Goal: Task Accomplishment & Management: Manage account settings

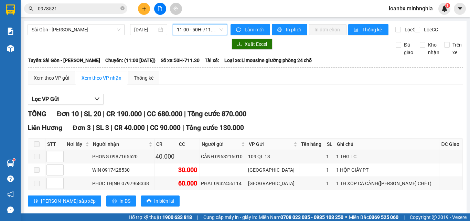
click at [201, 32] on span "11:00 - 50H-711.30" at bounding box center [200, 29] width 46 height 10
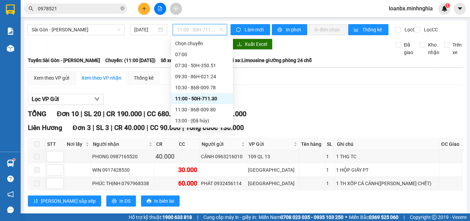
scroll to position [34, 0]
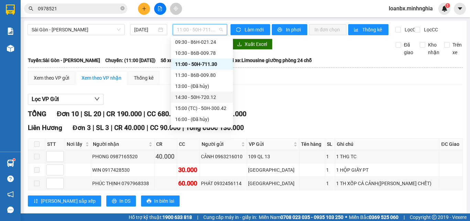
click at [194, 95] on div "14:30 - 50H-720.12" at bounding box center [202, 97] width 54 height 8
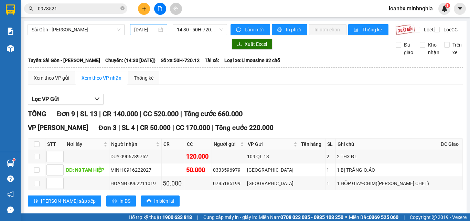
click at [141, 24] on div "[DATE]" at bounding box center [148, 29] width 37 height 11
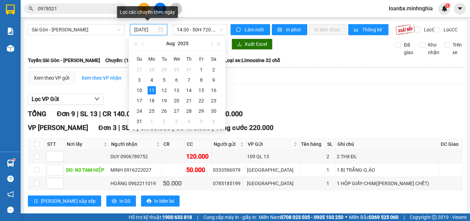
click at [144, 27] on input "[DATE]" at bounding box center [145, 30] width 23 height 8
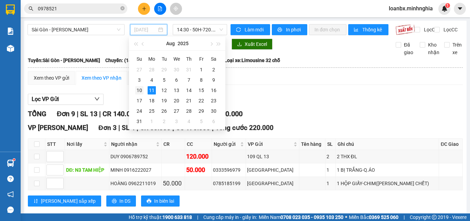
click at [141, 91] on div "10" at bounding box center [139, 90] width 8 height 8
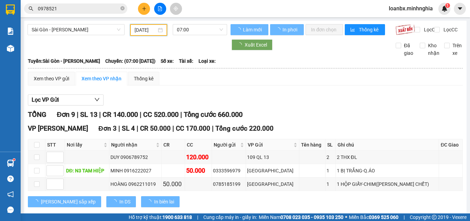
type input "[DATE]"
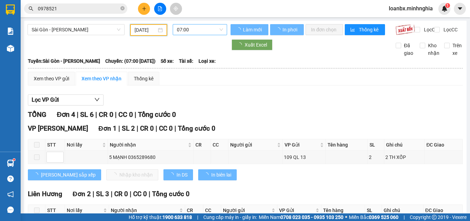
click at [203, 31] on span "07:00" at bounding box center [200, 29] width 46 height 10
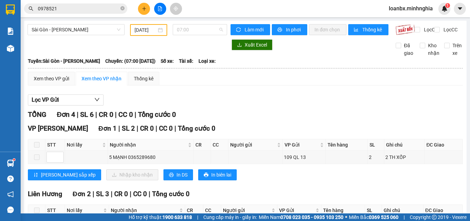
scroll to position [11, 0]
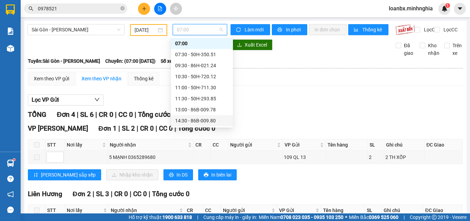
click at [214, 118] on div "14:30 - 86B-009.80" at bounding box center [202, 121] width 54 height 8
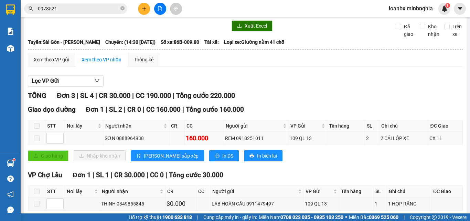
scroll to position [88, 0]
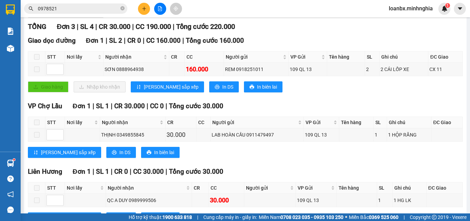
click at [145, 14] on button at bounding box center [144, 9] width 12 height 12
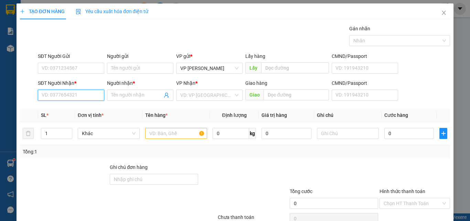
click at [66, 96] on input "SĐT Người Nhận *" at bounding box center [71, 94] width 66 height 11
type input "0909907269"
drag, startPoint x: 73, startPoint y: 113, endPoint x: 92, endPoint y: 107, distance: 19.8
click at [74, 113] on div "0909907269 - BÉ LỚN" at bounding box center [71, 108] width 66 height 11
type input "BÉ LỚN"
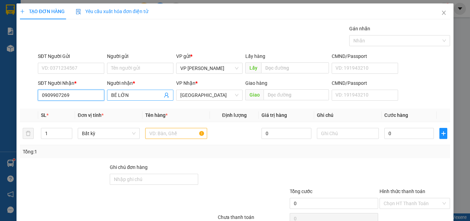
type input "0909907269"
drag, startPoint x: 125, startPoint y: 98, endPoint x: 101, endPoint y: 98, distance: 24.4
click at [101, 98] on div "SĐT Người Nhận * 0909907269 Người nhận * BÉ LỚN BÉ LỚN VP Nhận * [GEOGRAPHIC_DA…" at bounding box center [243, 91] width 415 height 24
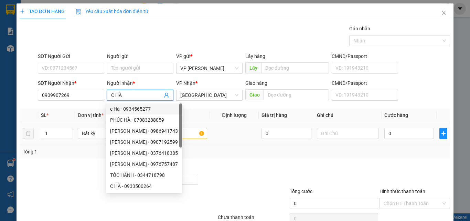
type input "C HÀ"
click at [184, 133] on input "text" at bounding box center [176, 133] width 62 height 11
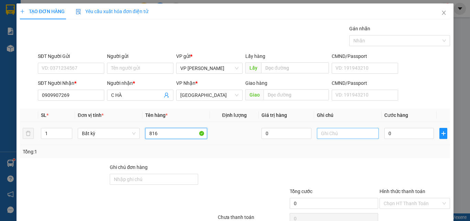
type input "816"
click at [330, 131] on input "text" at bounding box center [348, 133] width 62 height 11
paste input "0946641222"
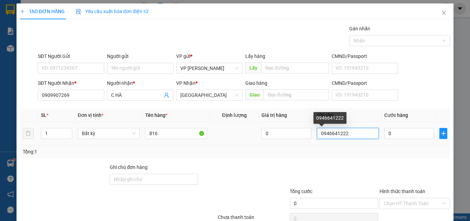
drag, startPoint x: 361, startPoint y: 135, endPoint x: 302, endPoint y: 140, distance: 59.4
click at [302, 140] on tr "1 Bất kỳ 816 0 0946641222 0" at bounding box center [235, 133] width 430 height 23
drag, startPoint x: 354, startPoint y: 134, endPoint x: 282, endPoint y: 133, distance: 72.3
click at [278, 134] on tr "1 Bất kỳ 816 0 1 THX - CÁ 0" at bounding box center [235, 133] width 430 height 23
type input "1 THX - CÁ"
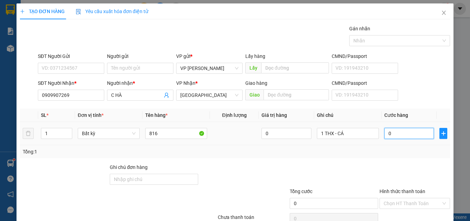
click at [384, 134] on input "0" at bounding box center [409, 133] width 50 height 11
type input "8"
type input "80"
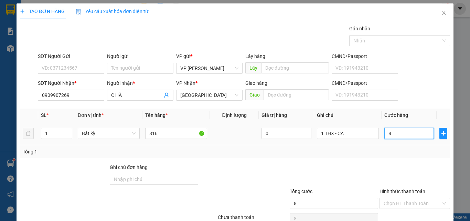
type input "80"
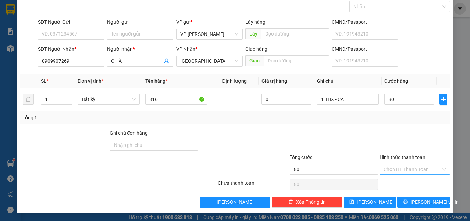
type input "80.000"
drag, startPoint x: 399, startPoint y: 168, endPoint x: 399, endPoint y: 175, distance: 7.2
click at [399, 169] on input "Hình thức thanh toán" at bounding box center [412, 169] width 57 height 10
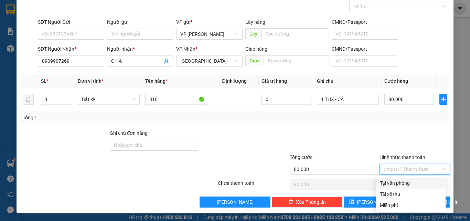
drag, startPoint x: 399, startPoint y: 176, endPoint x: 399, endPoint y: 182, distance: 5.9
click at [399, 177] on div "Transit Pickup Surcharge Ids Transit Deliver Surcharge Ids Transit Deliver Surc…" at bounding box center [235, 99] width 430 height 216
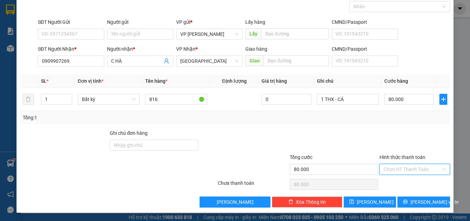
click at [407, 172] on input "Hình thức thanh toán" at bounding box center [412, 169] width 57 height 10
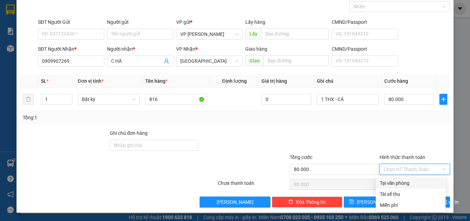
drag, startPoint x: 403, startPoint y: 181, endPoint x: 407, endPoint y: 190, distance: 9.7
click at [403, 182] on div "Tại văn phòng" at bounding box center [411, 183] width 62 height 8
type input "0"
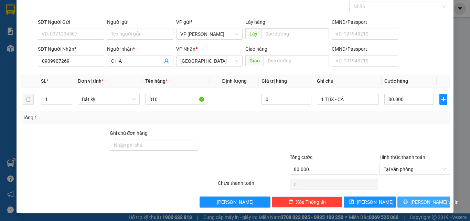
click at [419, 203] on span "[PERSON_NAME] và In" at bounding box center [435, 202] width 48 height 8
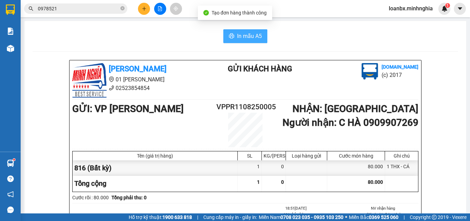
click at [235, 31] on button "In mẫu A5" at bounding box center [245, 36] width 44 height 14
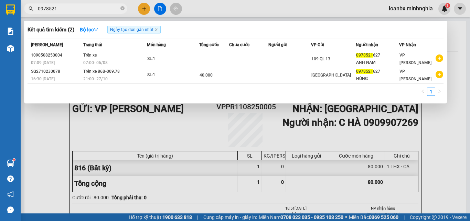
drag, startPoint x: 72, startPoint y: 11, endPoint x: 1, endPoint y: 13, distance: 70.6
click at [2, 13] on section "Kết quả tìm kiếm ( 2 ) Bộ lọc Ngày tạo đơn gần nhất Mã ĐH Trạng thái Món hàng T…" at bounding box center [235, 110] width 470 height 221
drag, startPoint x: 199, startPoint y: 137, endPoint x: 59, endPoint y: 130, distance: 139.9
click at [197, 137] on div at bounding box center [235, 110] width 470 height 221
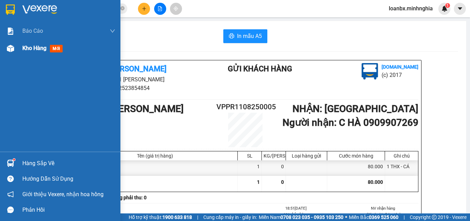
click at [21, 50] on div "Kho hàng mới" at bounding box center [60, 48] width 120 height 17
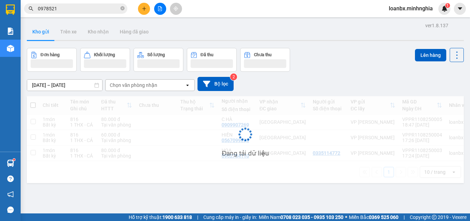
scroll to position [32, 0]
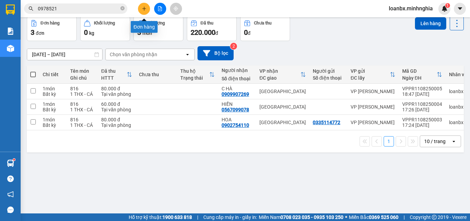
click at [143, 9] on icon "plus" at bounding box center [144, 8] width 5 height 5
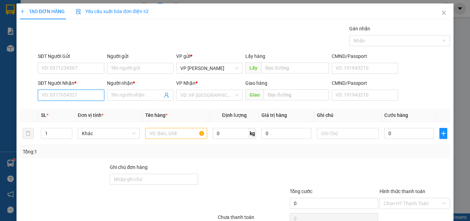
click at [47, 91] on input "SĐT Người Nhận *" at bounding box center [71, 94] width 66 height 11
click at [72, 106] on div "0373799563" at bounding box center [70, 109] width 57 height 8
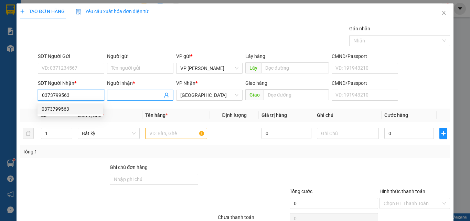
type input "0373799563"
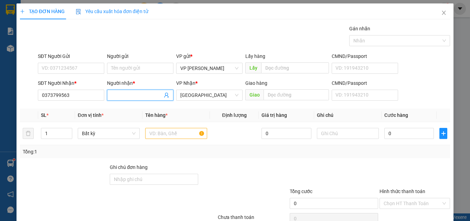
click at [140, 91] on span at bounding box center [140, 94] width 66 height 11
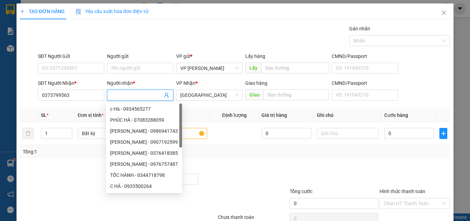
click at [133, 93] on input "Người nhận *" at bounding box center [136, 95] width 51 height 8
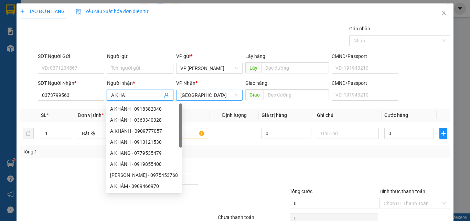
click at [206, 94] on span "[GEOGRAPHIC_DATA]" at bounding box center [209, 95] width 58 height 10
type input "A KHA"
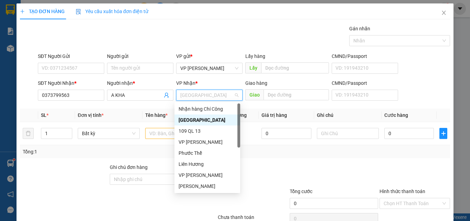
click at [190, 118] on div "[GEOGRAPHIC_DATA]" at bounding box center [207, 120] width 57 height 8
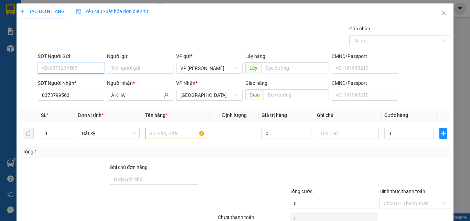
click at [62, 66] on input "SĐT Người Gửi" at bounding box center [71, 68] width 66 height 11
type input "0337219722"
click at [168, 131] on input "text" at bounding box center [176, 133] width 62 height 11
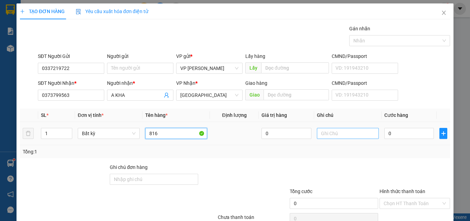
type input "816"
click at [348, 136] on input "text" at bounding box center [348, 133] width 62 height 11
paste input "1 THX - CÁ"
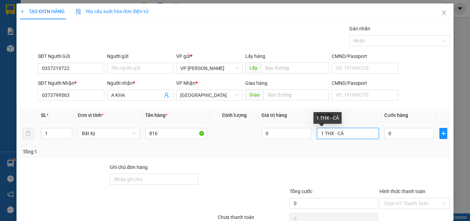
drag, startPoint x: 347, startPoint y: 134, endPoint x: 335, endPoint y: 134, distance: 11.7
click at [335, 134] on input "1 THX - CÁ" at bounding box center [348, 133] width 62 height 11
type input "1 THX - ỐC"
click at [397, 138] on div "0" at bounding box center [409, 133] width 50 height 14
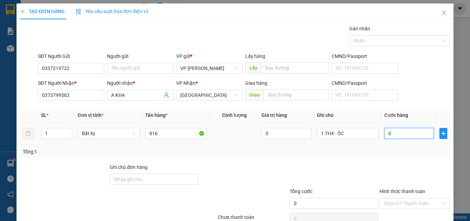
click at [397, 135] on input "0" at bounding box center [409, 133] width 50 height 11
type input "4"
type input "40"
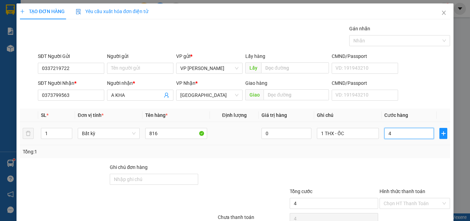
type input "40"
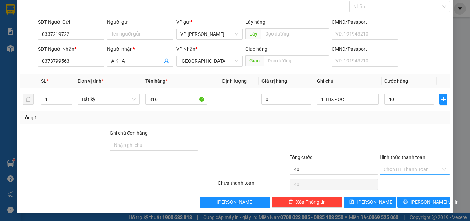
type input "40.000"
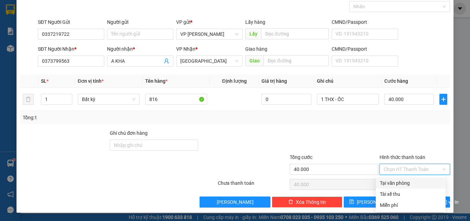
drag, startPoint x: 397, startPoint y: 167, endPoint x: 397, endPoint y: 175, distance: 8.3
click at [397, 173] on input "Hình thức thanh toán" at bounding box center [412, 169] width 57 height 10
click at [399, 183] on div "Tại văn phòng" at bounding box center [411, 183] width 62 height 8
type input "0"
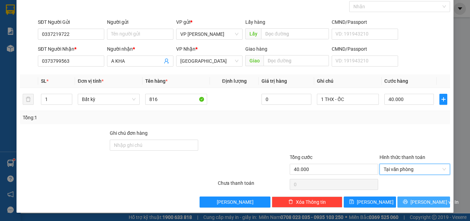
click at [417, 203] on span "[PERSON_NAME] và In" at bounding box center [435, 202] width 48 height 8
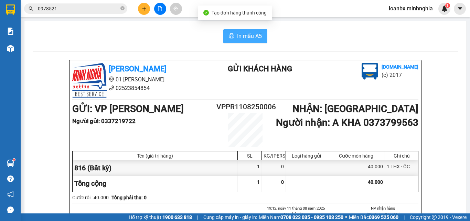
drag, startPoint x: 276, startPoint y: 50, endPoint x: 257, endPoint y: 33, distance: 25.6
click at [257, 33] on span "In mẫu A5" at bounding box center [249, 36] width 25 height 9
click at [141, 13] on button at bounding box center [144, 9] width 12 height 12
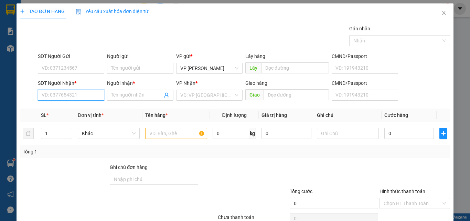
click at [76, 96] on input "SĐT Người Nhận *" at bounding box center [71, 94] width 66 height 11
click at [70, 109] on div "0934179907 - TRỌNG HẬU" at bounding box center [71, 109] width 58 height 8
type input "0934179907"
type input "TRỌNG HẬU"
type input "0934179907"
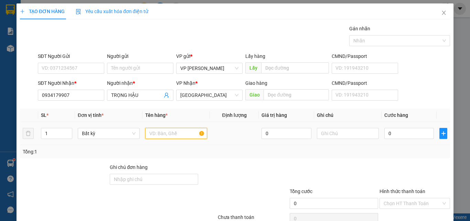
click at [147, 137] on input "text" at bounding box center [176, 133] width 62 height 11
type input "816"
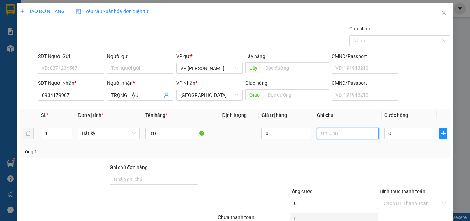
click at [338, 136] on input "text" at bounding box center [348, 133] width 62 height 11
type input "1 BAO CANH - QÁO"
click at [398, 129] on input "0" at bounding box center [409, 133] width 50 height 11
type input "8"
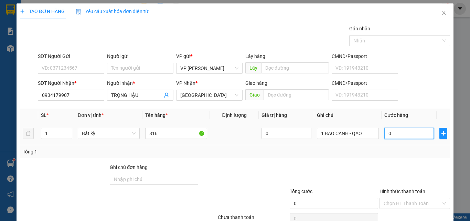
type input "8"
type input "80"
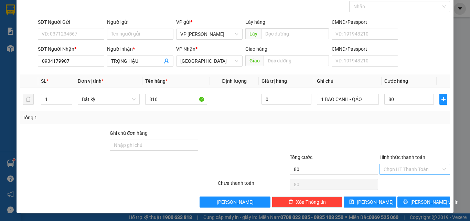
type input "80.000"
click at [413, 170] on input "Hình thức thanh toán" at bounding box center [412, 169] width 57 height 10
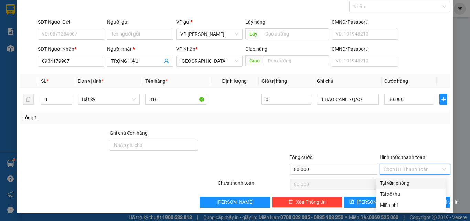
click at [410, 183] on div "Tại văn phòng" at bounding box center [411, 183] width 62 height 8
type input "0"
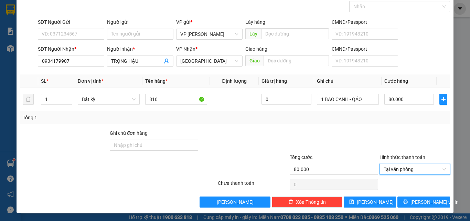
click at [413, 208] on div "TẠO ĐƠN HÀNG Yêu cầu xuất hóa đơn điện tử Transit Pickup Surcharge Ids Transit …" at bounding box center [235, 90] width 437 height 243
click at [413, 202] on span "[PERSON_NAME] và In" at bounding box center [435, 202] width 48 height 8
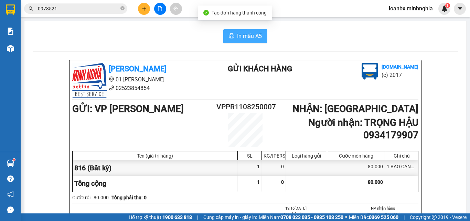
click at [237, 35] on span "In mẫu A5" at bounding box center [249, 36] width 25 height 9
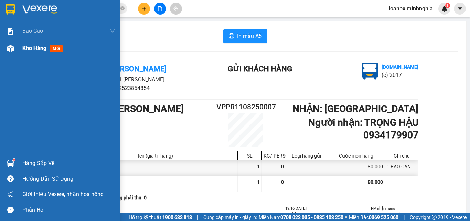
click at [41, 42] on div "Kho hàng mới" at bounding box center [68, 48] width 93 height 17
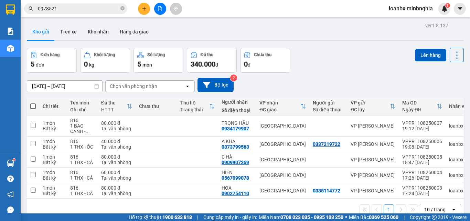
scroll to position [32, 0]
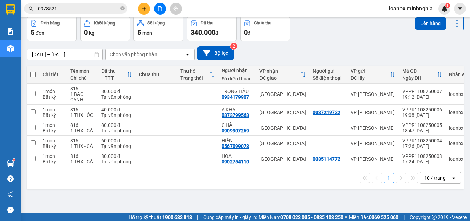
click at [142, 10] on icon "plus" at bounding box center [144, 8] width 5 height 5
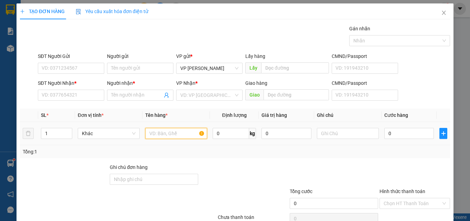
click at [149, 133] on input "text" at bounding box center [176, 133] width 62 height 11
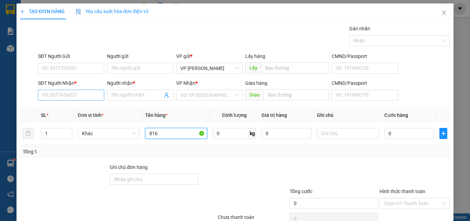
type input "816"
click at [46, 95] on input "SĐT Người Nhận *" at bounding box center [71, 94] width 66 height 11
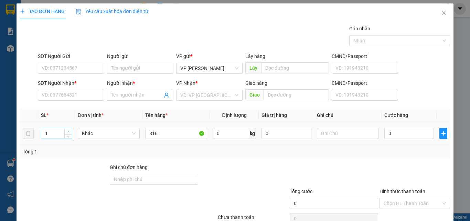
type input "2"
click at [69, 129] on span "up" at bounding box center [68, 131] width 4 height 4
click at [61, 95] on input "SĐT Người Nhận *" at bounding box center [71, 94] width 66 height 11
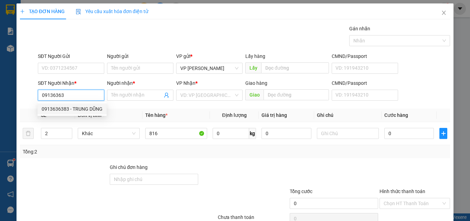
click at [78, 108] on div "0913636383 - TRUNG DŨNG" at bounding box center [72, 109] width 61 height 8
type input "0913636383"
type input "TRUNG DŨNG"
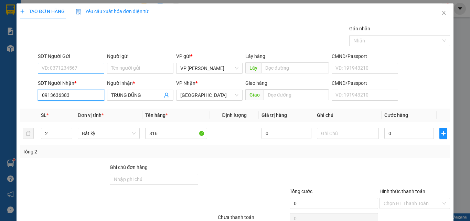
type input "0913636383"
click at [70, 72] on input "SĐT Người Gửi" at bounding box center [71, 68] width 66 height 11
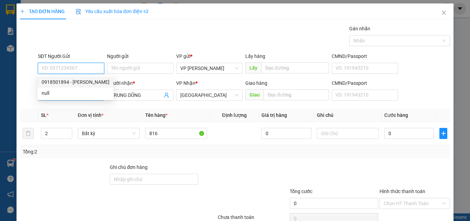
drag, startPoint x: 70, startPoint y: 81, endPoint x: 87, endPoint y: 93, distance: 21.2
click at [71, 82] on div "0918501894 - [PERSON_NAME]" at bounding box center [76, 82] width 68 height 8
type input "0918501894"
type input "CƯỜNG"
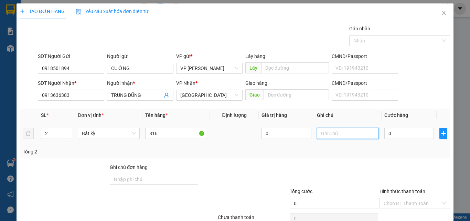
click at [336, 132] on input "text" at bounding box center [348, 133] width 62 height 11
paste input "1 THX - CÁ"
drag, startPoint x: 323, startPoint y: 133, endPoint x: 320, endPoint y: 135, distance: 3.8
click at [320, 135] on input "1 THX - CÁ" at bounding box center [348, 133] width 62 height 11
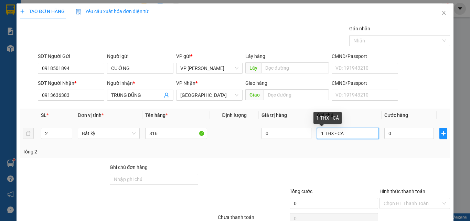
drag, startPoint x: 320, startPoint y: 135, endPoint x: 308, endPoint y: 135, distance: 11.4
click at [308, 135] on tr "2 Bất kỳ 816 0 1 THX - CÁ 0" at bounding box center [235, 133] width 430 height 23
type input "2 THX - CÁ"
click at [401, 139] on div "0" at bounding box center [409, 133] width 50 height 14
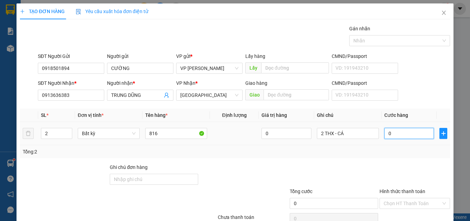
click at [399, 136] on input "0" at bounding box center [409, 133] width 50 height 11
type input "8"
type input "80"
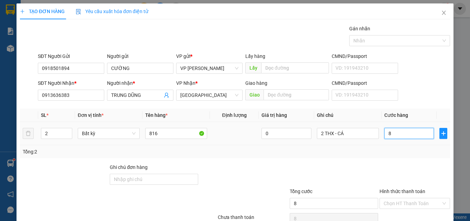
type input "80"
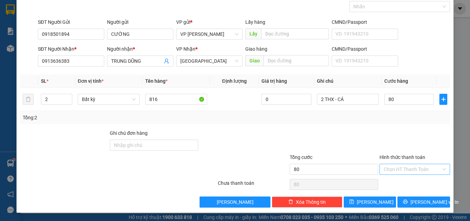
type input "80.000"
click at [402, 173] on input "Hình thức thanh toán" at bounding box center [412, 169] width 57 height 10
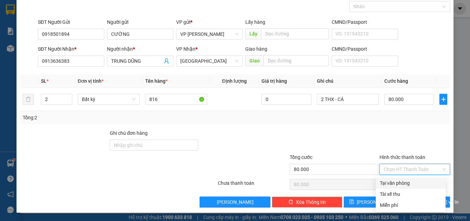
click at [402, 182] on div "Tại văn phòng" at bounding box center [411, 183] width 62 height 8
type input "0"
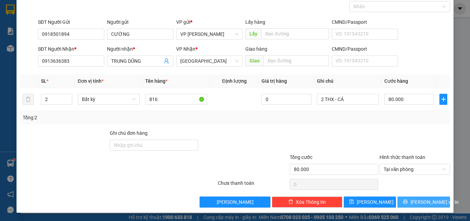
click at [427, 201] on span "[PERSON_NAME] và In" at bounding box center [435, 202] width 48 height 8
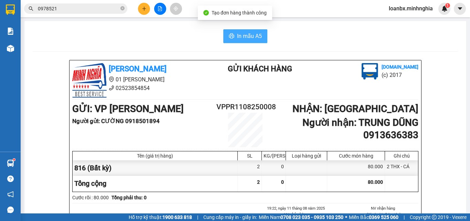
click at [244, 40] on span "In mẫu A5" at bounding box center [249, 36] width 25 height 9
click at [155, 12] on button at bounding box center [160, 9] width 12 height 12
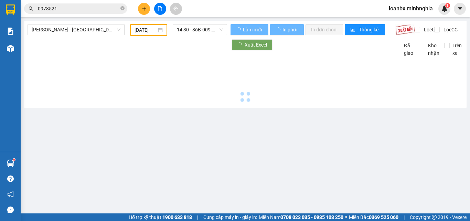
click at [144, 11] on button at bounding box center [144, 9] width 12 height 12
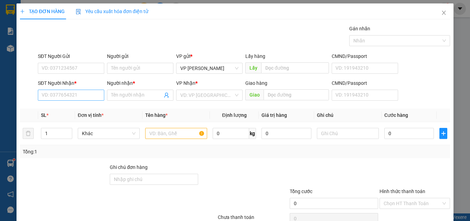
drag, startPoint x: 52, startPoint y: 104, endPoint x: 51, endPoint y: 98, distance: 5.9
click at [51, 104] on div "Transit Pickup Surcharge Ids Transit Deliver Surcharge Ids Transit Deliver Surc…" at bounding box center [235, 133] width 430 height 216
click at [51, 97] on input "SĐT Người Nhận *" at bounding box center [71, 94] width 66 height 11
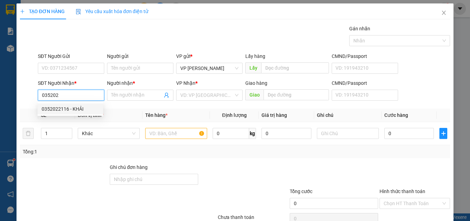
click at [78, 113] on div "0352022116 - KHẢI" at bounding box center [71, 108] width 66 height 11
type input "0352022116"
type input "KHẢI"
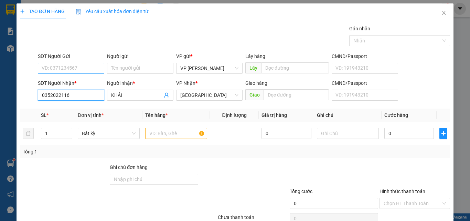
type input "0352022116"
click at [72, 70] on input "SĐT Người Gửi" at bounding box center [71, 68] width 66 height 11
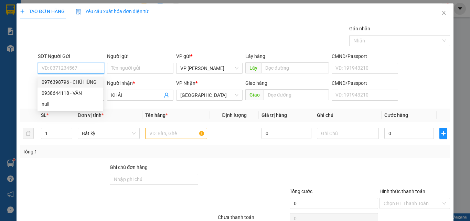
click at [76, 86] on div "0976398796 - CHÚ HÙNG" at bounding box center [71, 81] width 66 height 11
type input "0976398796"
type input "CHÚ HÙNG"
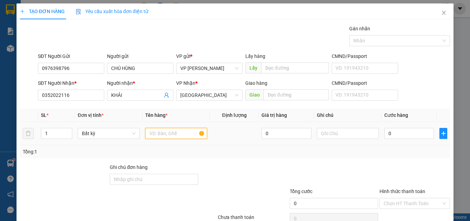
click at [174, 135] on input "text" at bounding box center [176, 133] width 62 height 11
type input "816"
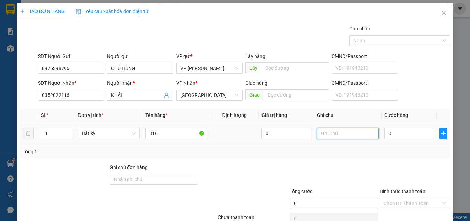
click at [351, 135] on input "text" at bounding box center [348, 133] width 62 height 11
paste input "1 THX - CÁ"
type input "1 THX - CÁ"
type input "6"
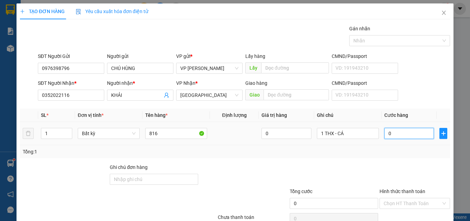
type input "6"
type input "60"
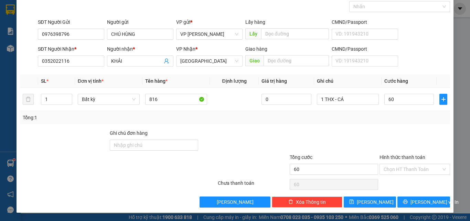
type input "60.000"
click at [390, 163] on div "Hình thức thanh toán" at bounding box center [415, 158] width 71 height 10
click at [390, 174] on input "Hình thức thanh toán" at bounding box center [412, 169] width 57 height 10
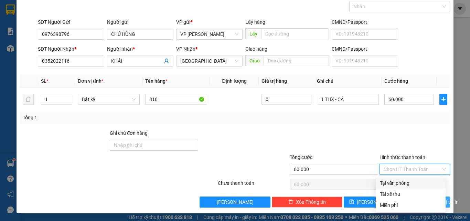
drag, startPoint x: 393, startPoint y: 183, endPoint x: 401, endPoint y: 196, distance: 15.5
click at [393, 183] on div "Tại văn phòng" at bounding box center [411, 183] width 62 height 8
type input "0"
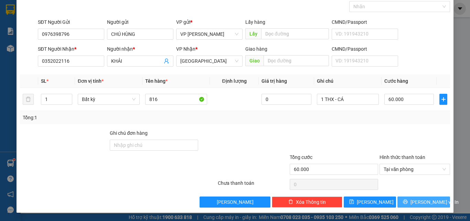
click at [408, 202] on icon "printer" at bounding box center [405, 201] width 5 height 5
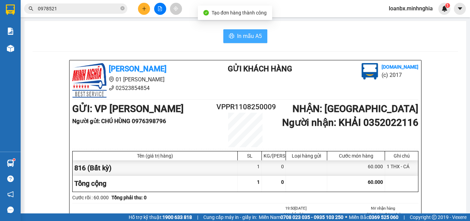
click at [246, 38] on span "In mẫu A5" at bounding box center [249, 36] width 25 height 9
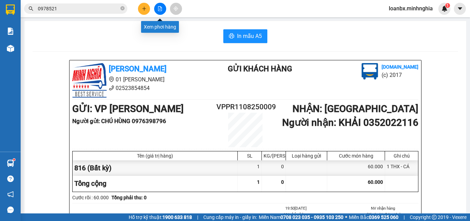
click at [163, 12] on button at bounding box center [160, 9] width 12 height 12
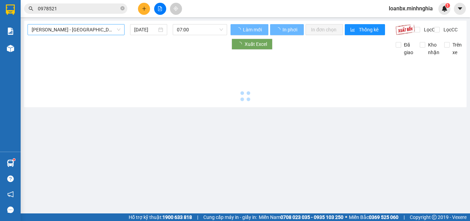
click at [73, 33] on span "[PERSON_NAME] - [GEOGRAPHIC_DATA]" at bounding box center [76, 29] width 89 height 10
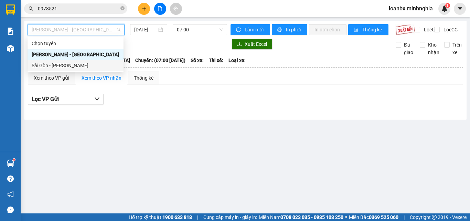
click at [55, 62] on div "Sài Gòn - [PERSON_NAME]" at bounding box center [76, 66] width 88 height 8
type input "[DATE]"
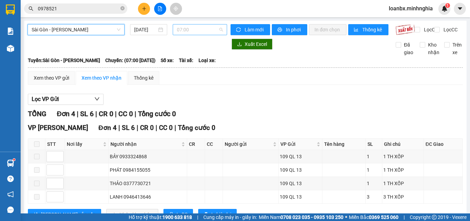
click at [188, 30] on span "07:00" at bounding box center [200, 29] width 46 height 10
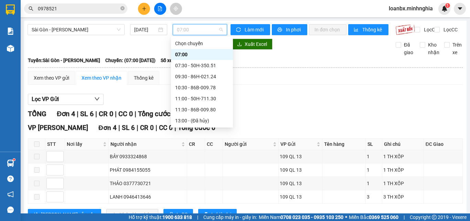
scroll to position [88, 0]
click at [195, 55] on div "15:00 (TC) - 50H-300.42" at bounding box center [202, 55] width 54 height 8
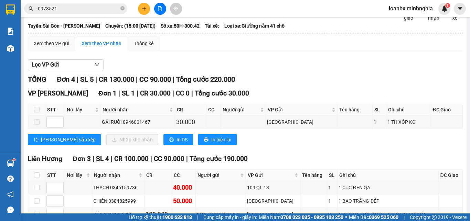
scroll to position [84, 0]
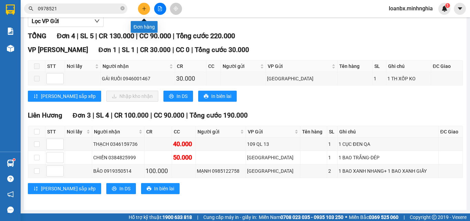
click at [144, 8] on icon "plus" at bounding box center [144, 8] width 5 height 5
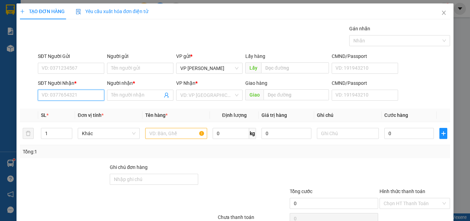
click at [63, 97] on input "SĐT Người Nhận *" at bounding box center [71, 94] width 66 height 11
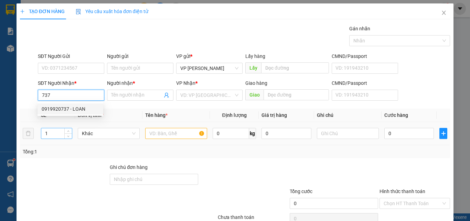
drag, startPoint x: 76, startPoint y: 108, endPoint x: 63, endPoint y: 132, distance: 27.7
click at [76, 109] on div "0919920737 - LOAN" at bounding box center [70, 109] width 57 height 8
type input "0919920737"
type input "LOAN"
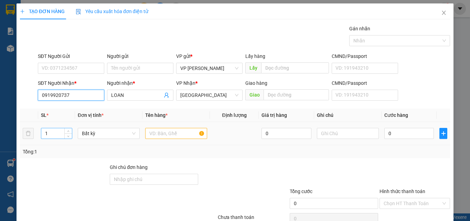
type input "0919920737"
click at [33, 135] on tr "1 Bất kỳ 0 0" at bounding box center [235, 133] width 430 height 23
type input "7"
click at [153, 133] on input "text" at bounding box center [176, 133] width 62 height 11
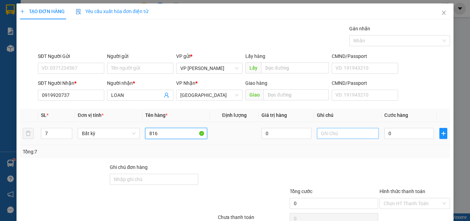
type input "816"
click at [322, 133] on input "text" at bounding box center [348, 133] width 62 height 11
type input "6 BAO 1 THX - CÁ"
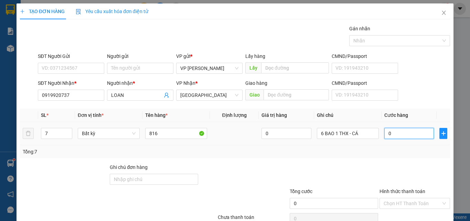
click at [403, 135] on input "0" at bounding box center [409, 133] width 50 height 11
type input "4"
type input "46"
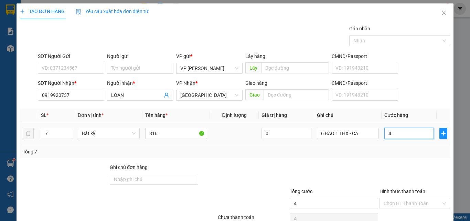
type input "46"
type input "460"
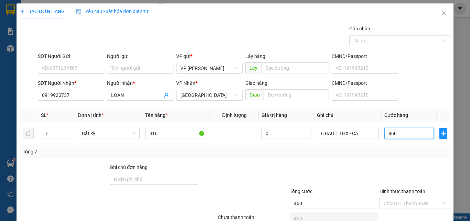
scroll to position [34, 0]
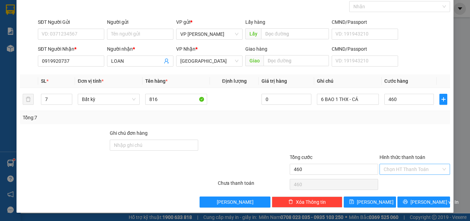
type input "460.000"
drag, startPoint x: 401, startPoint y: 165, endPoint x: 401, endPoint y: 169, distance: 4.1
click at [401, 167] on input "Hình thức thanh toán" at bounding box center [412, 169] width 57 height 10
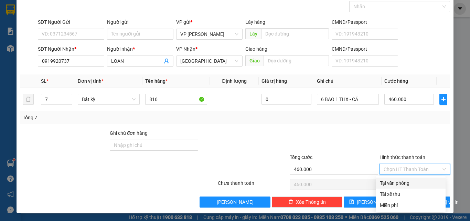
drag, startPoint x: 401, startPoint y: 184, endPoint x: 402, endPoint y: 195, distance: 10.7
click at [401, 187] on div "Tại văn phòng" at bounding box center [411, 182] width 70 height 11
type input "0"
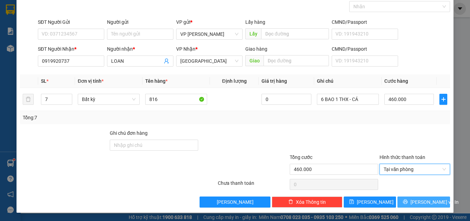
click at [408, 201] on icon "printer" at bounding box center [405, 201] width 4 height 4
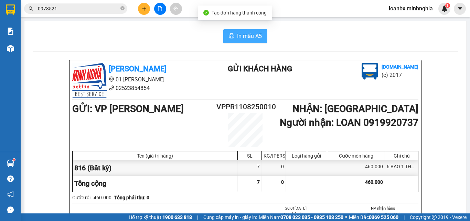
click at [229, 37] on icon "printer" at bounding box center [232, 36] width 6 height 6
click at [144, 14] on button at bounding box center [144, 9] width 12 height 12
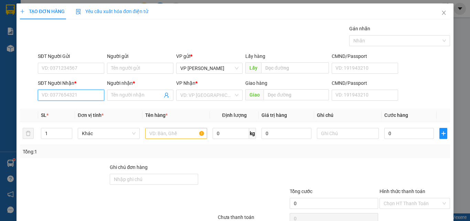
click at [56, 94] on input "SĐT Người Nhận *" at bounding box center [71, 94] width 66 height 11
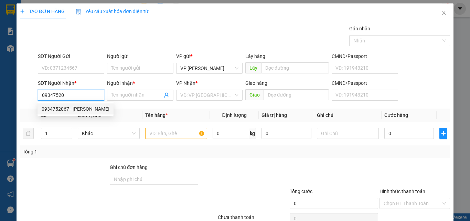
click at [72, 108] on div "0934752067 - [PERSON_NAME]" at bounding box center [76, 109] width 68 height 8
type input "0934752067"
type input "ANH PHÚC"
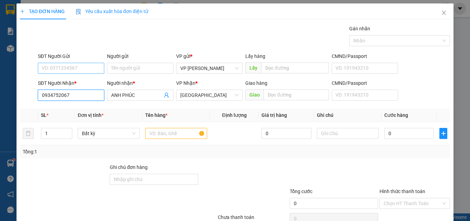
type input "0934752067"
drag, startPoint x: 77, startPoint y: 71, endPoint x: 83, endPoint y: 80, distance: 11.2
click at [77, 71] on input "SĐT Người Gửi" at bounding box center [71, 68] width 66 height 11
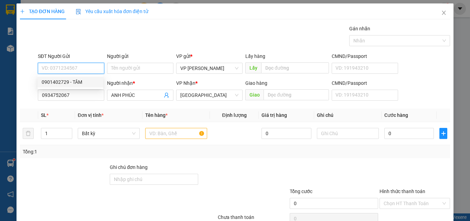
click at [84, 85] on div "0901402729 - TÂM" at bounding box center [70, 82] width 57 height 8
type input "0901402729"
type input "TÂM"
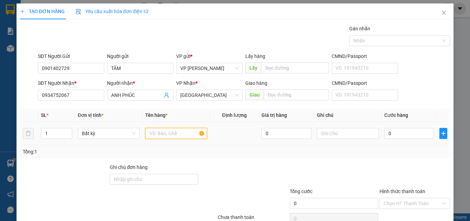
click at [155, 133] on input "text" at bounding box center [176, 133] width 62 height 11
type input "5"
type input "816"
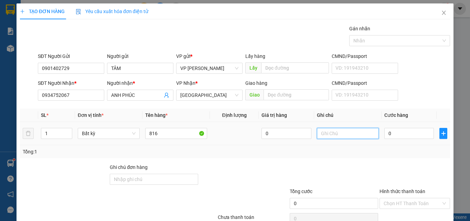
drag, startPoint x: 327, startPoint y: 135, endPoint x: 336, endPoint y: 137, distance: 9.1
click at [330, 136] on input "text" at bounding box center [348, 133] width 62 height 11
paste input "1 THX - CÁ"
type input "1 THX - CÁ"
click at [395, 126] on td "0" at bounding box center [409, 133] width 55 height 23
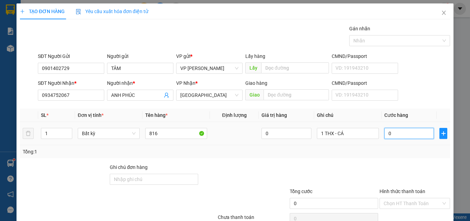
click at [396, 135] on input "0" at bounding box center [409, 133] width 50 height 11
type input "8"
type input "80"
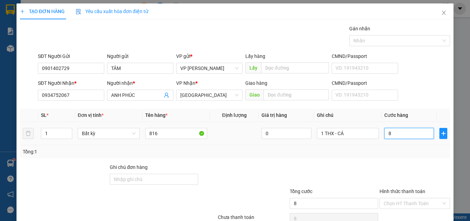
type input "80"
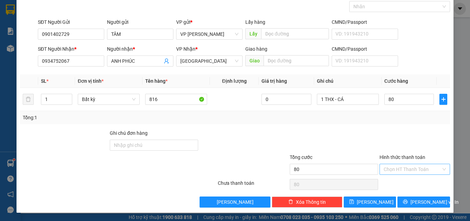
type input "80.000"
drag, startPoint x: 396, startPoint y: 173, endPoint x: 396, endPoint y: 177, distance: 3.8
click at [396, 175] on div "Hình thức thanh toán Chọn HT Thanh Toán" at bounding box center [415, 165] width 71 height 24
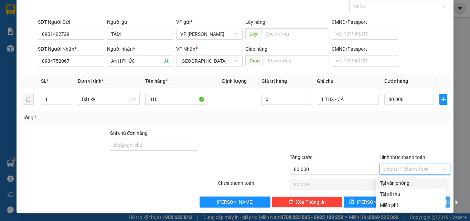
drag, startPoint x: 396, startPoint y: 180, endPoint x: 397, endPoint y: 199, distance: 18.3
click at [396, 181] on div "Tại văn phòng" at bounding box center [411, 183] width 62 height 8
type input "0"
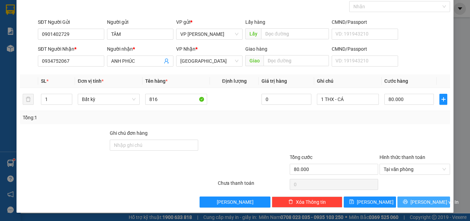
click at [399, 202] on button "[PERSON_NAME] và In" at bounding box center [424, 201] width 53 height 11
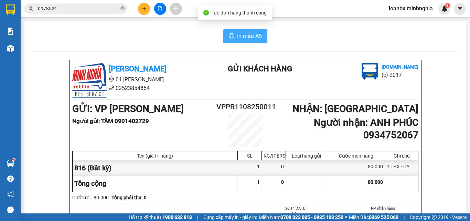
click at [244, 35] on span "In mẫu A5" at bounding box center [249, 36] width 25 height 9
click at [244, 39] on span "In mẫu A5" at bounding box center [249, 36] width 25 height 9
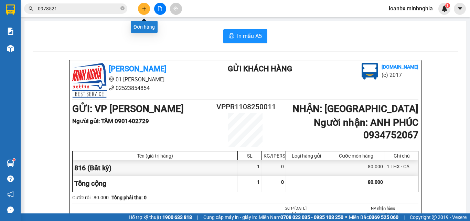
click at [142, 10] on icon "plus" at bounding box center [144, 8] width 5 height 5
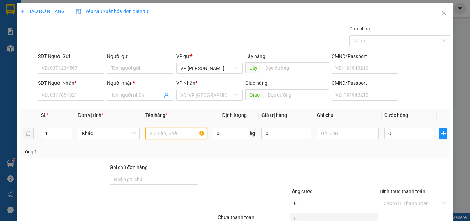
click at [164, 133] on input "text" at bounding box center [176, 133] width 62 height 11
click at [53, 87] on div "SĐT Người Nhận *" at bounding box center [71, 84] width 66 height 10
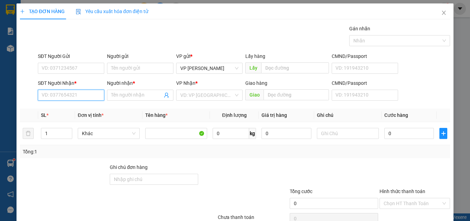
click at [52, 91] on input "SĐT Người Nhận *" at bounding box center [71, 94] width 66 height 11
click at [76, 109] on div "0984004005 - TÚ GIA KIỆM" at bounding box center [71, 109] width 59 height 8
type input "0984004005"
type input "TÚ GIA KIỆM"
type input "NGÃ 3 DẦU DÂY"
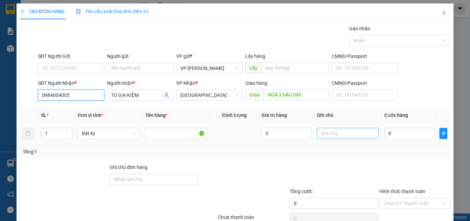
type input "0984004005"
paste input "1 THX - CÁ"
type input "1 THX - CÁ"
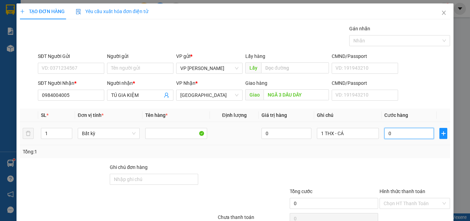
click at [400, 137] on input "0" at bounding box center [409, 133] width 50 height 11
type input "7"
type input "70"
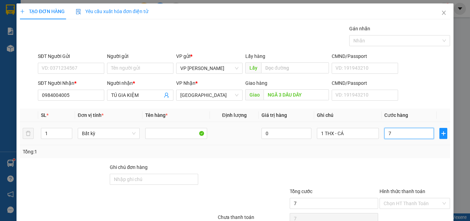
type input "70"
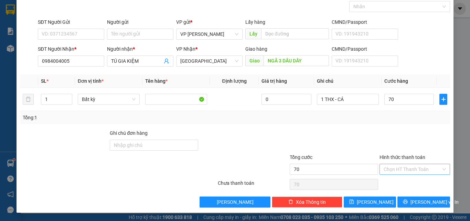
type input "70.000"
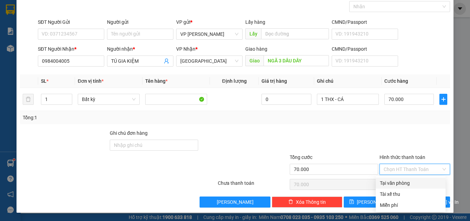
drag, startPoint x: 405, startPoint y: 173, endPoint x: 405, endPoint y: 182, distance: 9.0
click at [405, 177] on div "Transit Pickup Surcharge Ids Transit Deliver Surcharge Ids Transit Deliver Surc…" at bounding box center [235, 99] width 430 height 216
drag, startPoint x: 405, startPoint y: 184, endPoint x: 395, endPoint y: 178, distance: 11.9
click at [405, 184] on div "Tại văn phòng" at bounding box center [411, 183] width 62 height 8
type input "0"
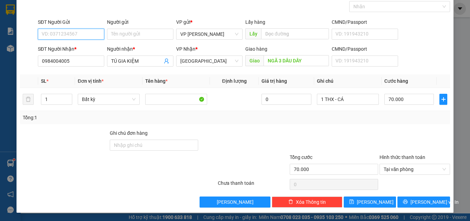
click at [65, 35] on input "SĐT Người Gửi" at bounding box center [71, 34] width 66 height 11
click at [70, 49] on div "0986911019" at bounding box center [70, 48] width 57 height 8
type input "0986911019"
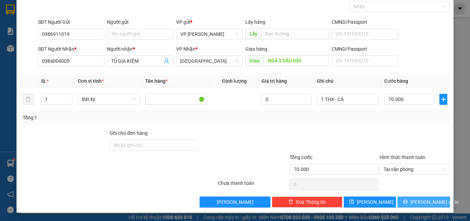
click at [438, 203] on button "[PERSON_NAME] và In" at bounding box center [424, 201] width 53 height 11
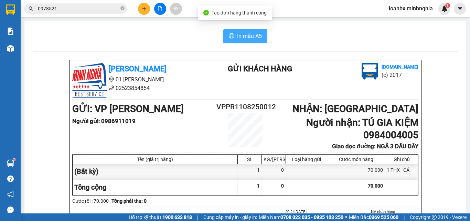
click at [243, 38] on span "In mẫu A5" at bounding box center [249, 36] width 25 height 9
click at [242, 39] on span "In mẫu A5" at bounding box center [249, 36] width 25 height 9
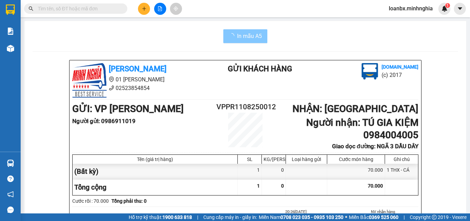
click at [247, 41] on button "In mẫu A5" at bounding box center [245, 36] width 44 height 14
click at [239, 38] on span "In mẫu A5" at bounding box center [249, 36] width 25 height 9
click at [244, 38] on span "In mẫu A5" at bounding box center [249, 36] width 25 height 9
click at [234, 38] on button "In mẫu A5" at bounding box center [245, 36] width 44 height 14
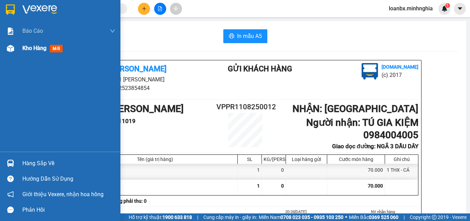
click at [18, 51] on div "Kho hàng mới" at bounding box center [60, 48] width 120 height 17
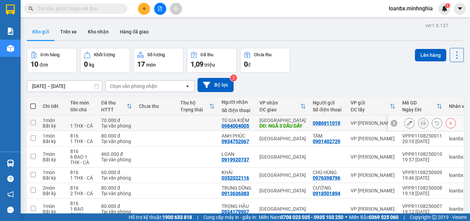
click at [421, 124] on icon at bounding box center [423, 122] width 5 height 5
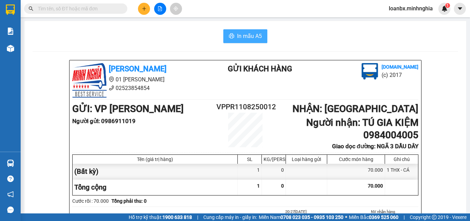
click at [242, 38] on span "In mẫu A5" at bounding box center [249, 36] width 25 height 9
click at [158, 8] on icon "file-add" at bounding box center [160, 8] width 5 height 5
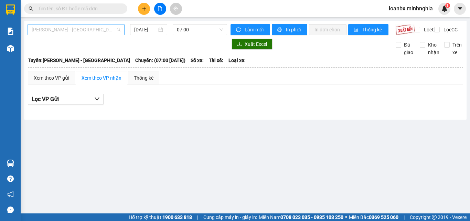
click at [72, 31] on span "[PERSON_NAME] - [GEOGRAPHIC_DATA]" at bounding box center [76, 29] width 89 height 10
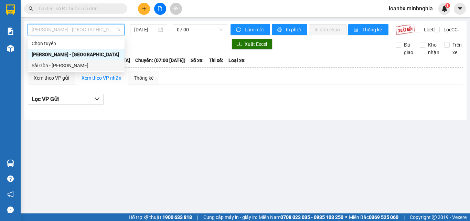
click at [66, 68] on div "Sài Gòn - [PERSON_NAME]" at bounding box center [76, 66] width 89 height 8
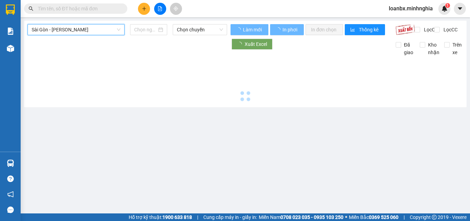
type input "[DATE]"
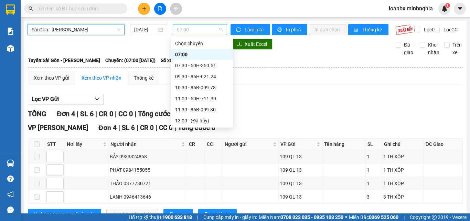
click at [191, 30] on span "07:00" at bounding box center [200, 29] width 46 height 10
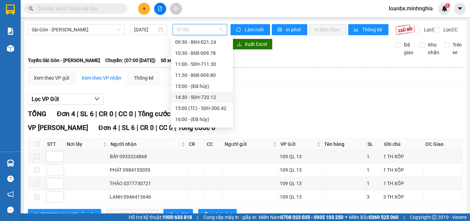
click at [190, 96] on div "14:30 - 50H-720.12" at bounding box center [202, 97] width 54 height 8
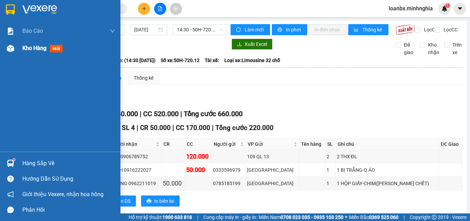
click at [15, 51] on div at bounding box center [10, 48] width 12 height 12
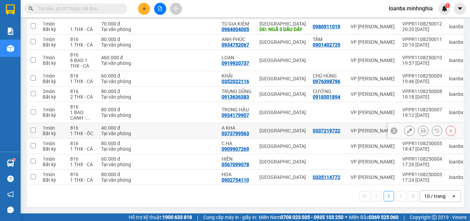
scroll to position [1, 0]
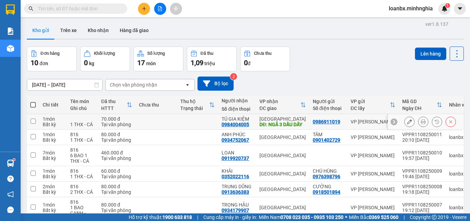
click at [164, 123] on td at bounding box center [156, 121] width 41 height 15
checkbox input "true"
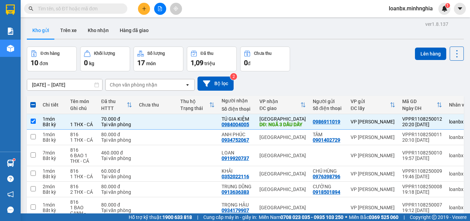
scroll to position [0, 0]
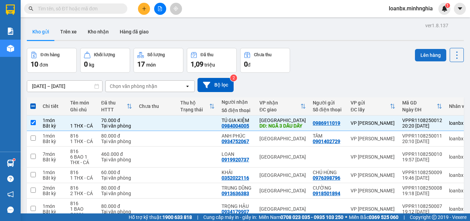
click at [440, 53] on button "Lên hàng" at bounding box center [430, 55] width 31 height 12
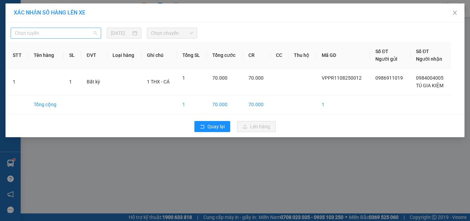
drag, startPoint x: 70, startPoint y: 37, endPoint x: 54, endPoint y: 55, distance: 24.1
click at [70, 37] on span "Chọn tuyến" at bounding box center [56, 33] width 82 height 10
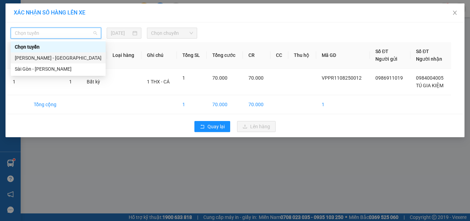
click at [47, 63] on div "[PERSON_NAME] - [GEOGRAPHIC_DATA]" at bounding box center [58, 57] width 95 height 11
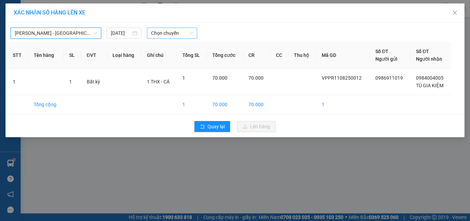
click at [172, 34] on span "Chọn chuyến" at bounding box center [172, 33] width 42 height 10
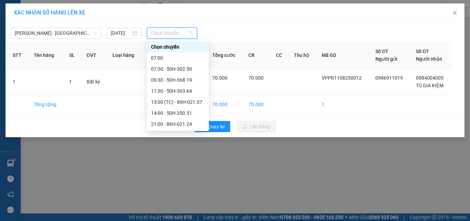
scroll to position [66, 0]
click at [181, 57] on div "21:00 - 86H-021.24" at bounding box center [178, 58] width 54 height 8
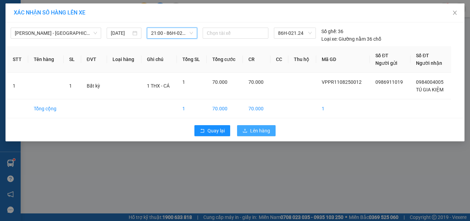
click at [250, 133] on span "Lên hàng" at bounding box center [260, 131] width 20 height 8
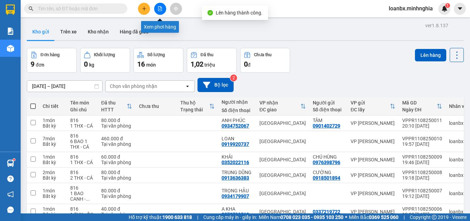
click at [156, 9] on button at bounding box center [160, 9] width 12 height 12
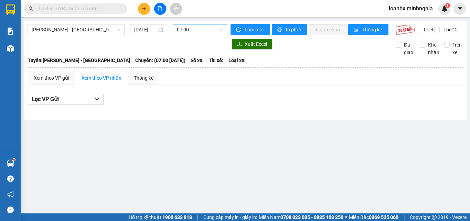
click at [196, 24] on div "Phan Rí - Sài Gòn 11/08/2025 07:00 Làm mới In phơi In đơn chọn Thống kê Lọc CR …" at bounding box center [245, 70] width 443 height 99
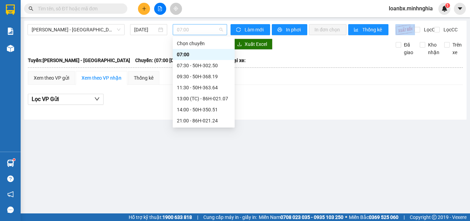
click at [197, 33] on span "07:00" at bounding box center [200, 29] width 46 height 10
click at [200, 57] on div "21:00 - 86H-021.24" at bounding box center [204, 55] width 54 height 8
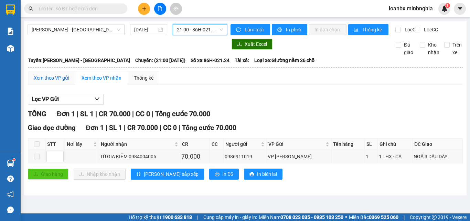
click at [49, 82] on div "Xem theo VP gửi" at bounding box center [51, 78] width 35 height 8
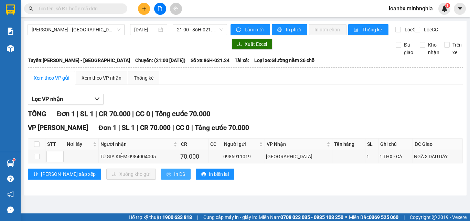
click at [174, 178] on span "In DS" at bounding box center [179, 174] width 11 height 8
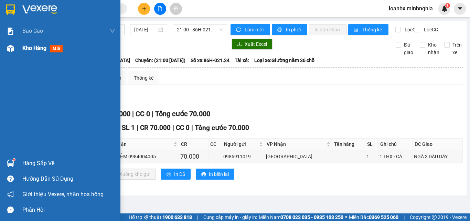
click at [3, 42] on div "Kho hàng mới" at bounding box center [60, 48] width 120 height 17
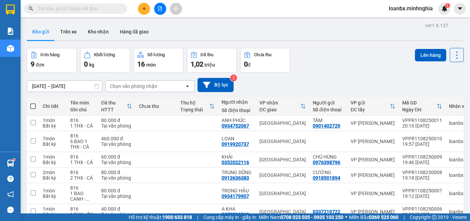
click at [63, 7] on input "text" at bounding box center [78, 9] width 81 height 8
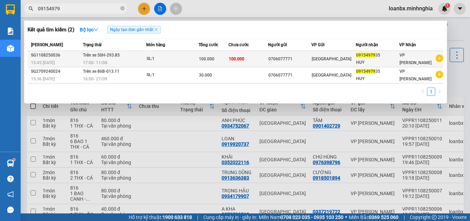
type input "09154979"
click at [216, 59] on div "100.000" at bounding box center [213, 59] width 29 height 8
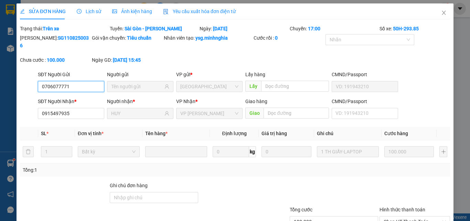
type input "0706077771"
type input "0915497935"
type input "HUY"
type input "100.000"
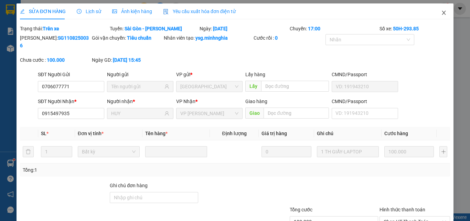
click at [435, 15] on span "Close" at bounding box center [443, 12] width 19 height 19
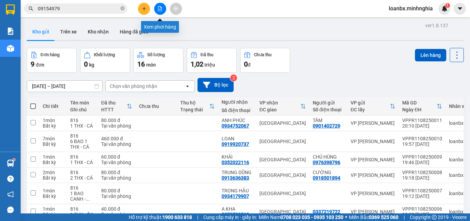
click at [155, 10] on button at bounding box center [160, 9] width 12 height 12
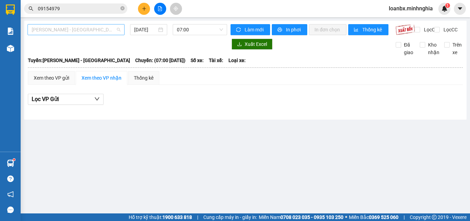
click at [91, 29] on span "[PERSON_NAME] - [GEOGRAPHIC_DATA]" at bounding box center [76, 29] width 89 height 10
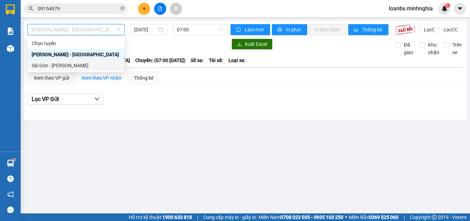
click at [88, 61] on div "Sài Gòn - [PERSON_NAME]" at bounding box center [76, 65] width 97 height 11
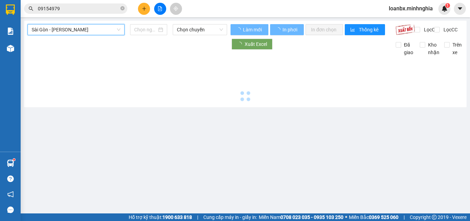
type input "[DATE]"
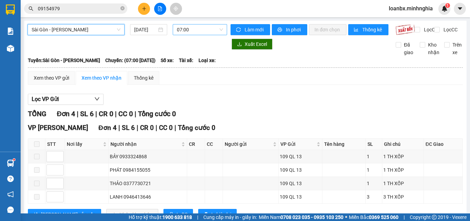
click at [206, 33] on span "07:00" at bounding box center [200, 29] width 46 height 10
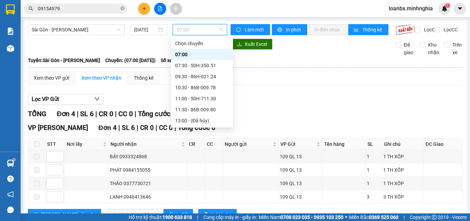
scroll to position [69, 0]
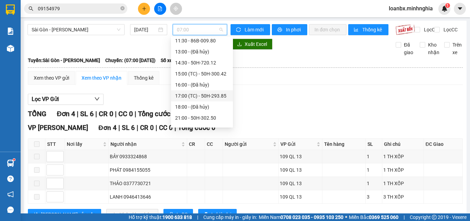
click at [214, 99] on div "17:00 (TC) - 50H-293.85" at bounding box center [202, 96] width 54 height 8
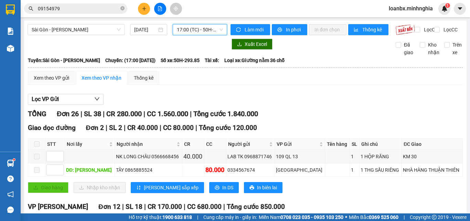
click at [189, 32] on span "17:00 (TC) - 50H-293.85" at bounding box center [200, 29] width 46 height 10
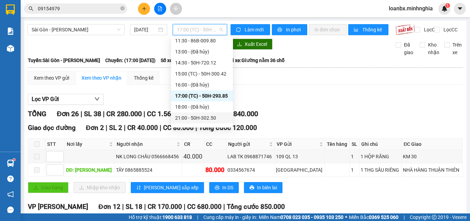
click at [188, 114] on div "21:00 - 50H-302.50" at bounding box center [202, 117] width 62 height 11
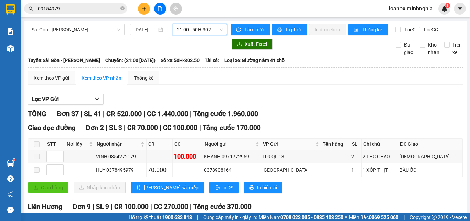
click at [192, 28] on span "21:00 - 50H-302.50" at bounding box center [200, 29] width 46 height 10
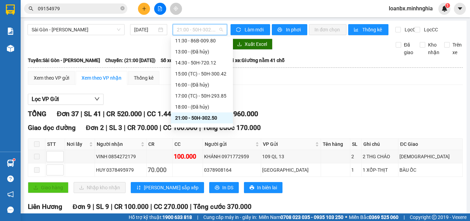
scroll to position [88, 0]
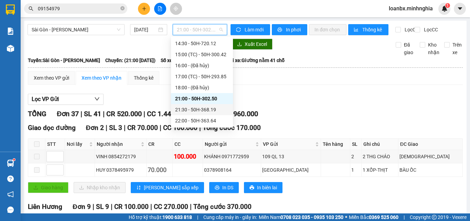
click at [202, 109] on div "21:30 - 50H-368.19" at bounding box center [202, 110] width 54 height 8
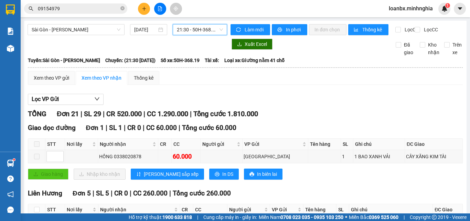
click at [202, 34] on span "21:30 - 50H-368.19" at bounding box center [200, 29] width 46 height 10
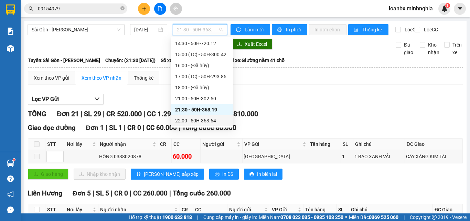
click at [202, 118] on div "22:00 - 50H-363.64" at bounding box center [202, 121] width 54 height 8
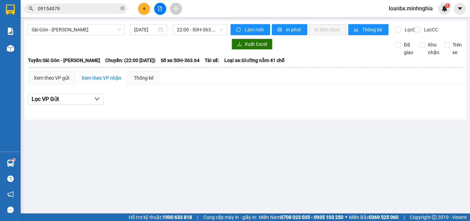
click at [198, 43] on div "Sài Gòn - Phan Rí 11/08/2025 22:00 - 50H-363.64 Làm mới In phơi In đơn chọn Thố…" at bounding box center [245, 70] width 443 height 99
click at [144, 12] on button at bounding box center [144, 9] width 12 height 12
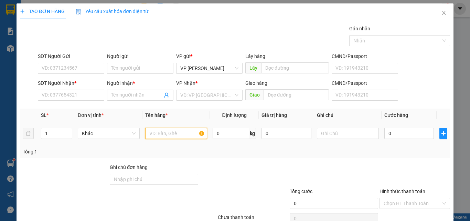
click at [164, 138] on input "text" at bounding box center [176, 133] width 62 height 11
drag, startPoint x: 164, startPoint y: 138, endPoint x: 84, endPoint y: 99, distance: 89.0
click at [84, 99] on input "SĐT Người Nhận *" at bounding box center [71, 94] width 66 height 11
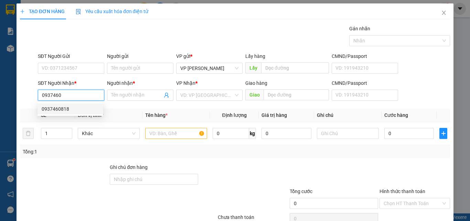
click at [72, 106] on div "0937460818" at bounding box center [70, 109] width 57 height 8
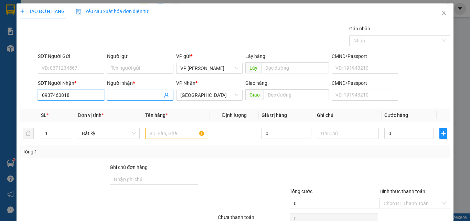
type input "0937460818"
click at [117, 99] on span at bounding box center [140, 94] width 66 height 11
click at [89, 99] on div "SĐT Người Nhận * 0937460818 Người nhận * bông bông VP Nhận * Sài Gòn Giao hàng …" at bounding box center [243, 91] width 415 height 24
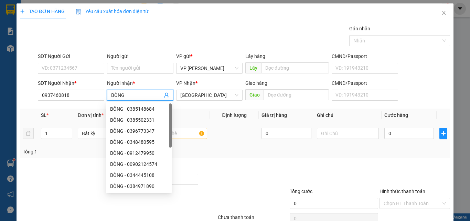
type input "BÔNG"
click at [179, 132] on input "text" at bounding box center [176, 133] width 62 height 11
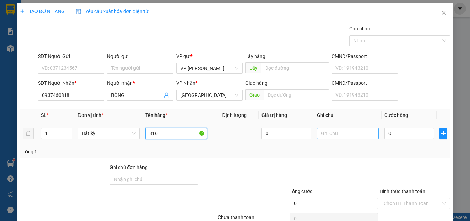
type input "816"
click at [336, 131] on input "text" at bounding box center [348, 133] width 62 height 11
drag, startPoint x: 336, startPoint y: 131, endPoint x: 327, endPoint y: 139, distance: 11.7
click at [328, 139] on div at bounding box center [348, 133] width 62 height 14
click at [326, 132] on input "text" at bounding box center [348, 133] width 62 height 11
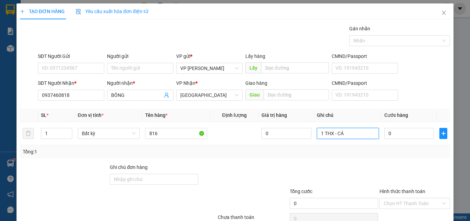
type input "1 THX - CÁ"
click at [393, 136] on input "0" at bounding box center [409, 133] width 50 height 11
type input "1"
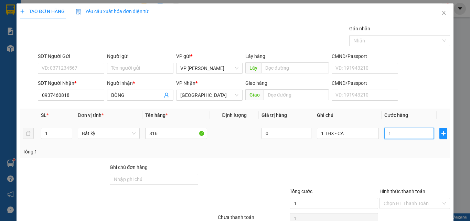
type input "10"
type input "100"
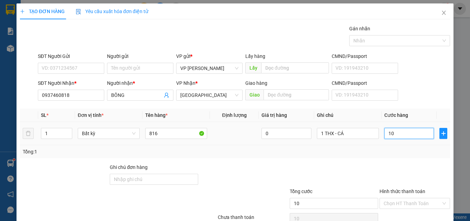
type input "100"
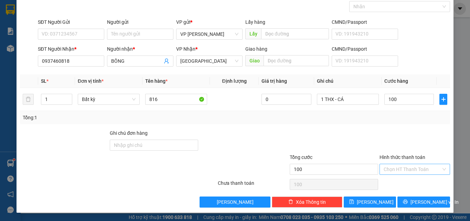
type input "100.000"
drag, startPoint x: 406, startPoint y: 170, endPoint x: 403, endPoint y: 184, distance: 14.4
click at [406, 172] on input "Hình thức thanh toán" at bounding box center [412, 169] width 57 height 10
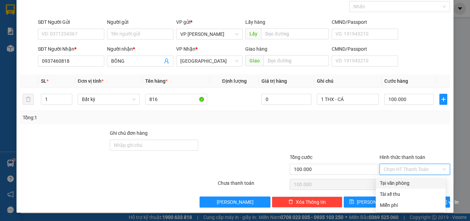
click at [403, 184] on div "Tại văn phòng" at bounding box center [411, 183] width 62 height 8
type input "0"
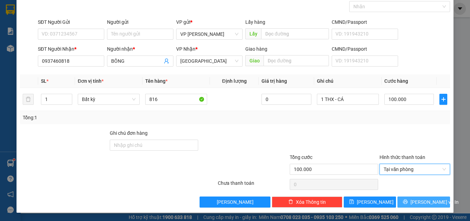
click at [408, 202] on icon "printer" at bounding box center [405, 201] width 5 height 5
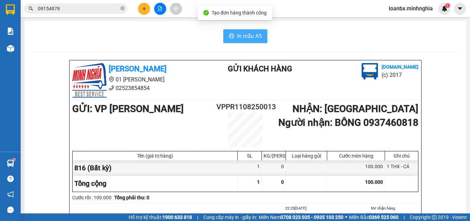
click at [247, 39] on span "In mẫu A5" at bounding box center [249, 36] width 25 height 9
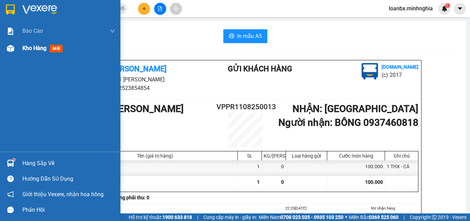
click at [33, 50] on span "Kho hàng" at bounding box center [34, 48] width 24 height 7
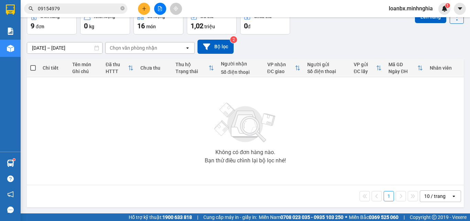
scroll to position [38, 0]
click at [210, 55] on div "11/08/2025 – 11/08/2025 Press the down arrow key to interact with the calendar …" at bounding box center [245, 46] width 437 height 24
click at [216, 47] on button "Bộ lọc" at bounding box center [216, 47] width 36 height 14
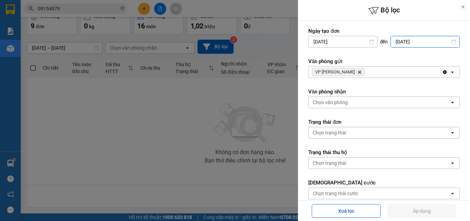
click at [406, 43] on input "[DATE]" at bounding box center [425, 41] width 68 height 11
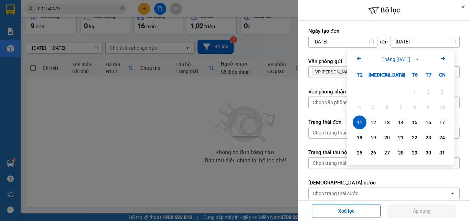
click at [357, 123] on div "11" at bounding box center [360, 122] width 10 height 8
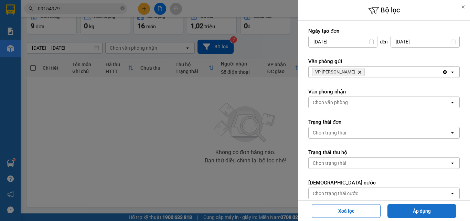
click at [426, 209] on button "Áp dụng" at bounding box center [422, 211] width 69 height 14
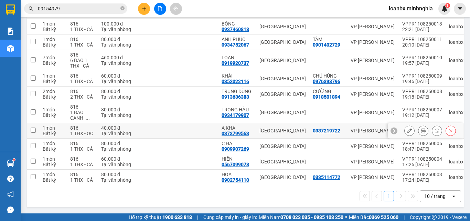
scroll to position [0, 0]
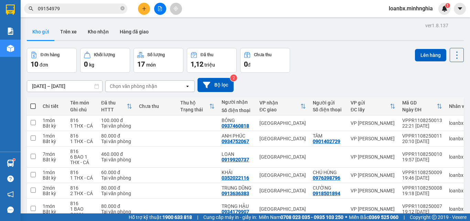
drag, startPoint x: 34, startPoint y: 102, endPoint x: 31, endPoint y: 110, distance: 8.4
click at [33, 103] on th at bounding box center [33, 106] width 12 height 18
click at [31, 106] on span at bounding box center [33, 106] width 6 height 6
click at [33, 103] on input "checkbox" at bounding box center [33, 103] width 0 height 0
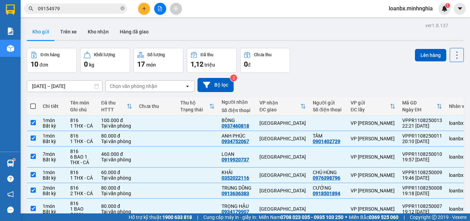
checkbox input "true"
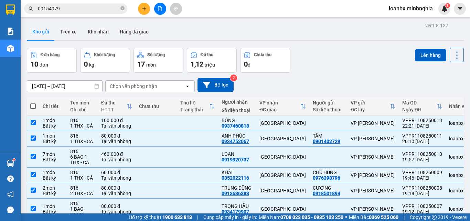
checkbox input "true"
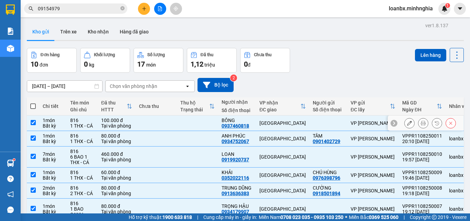
click at [37, 118] on td at bounding box center [33, 122] width 12 height 15
checkbox input "false"
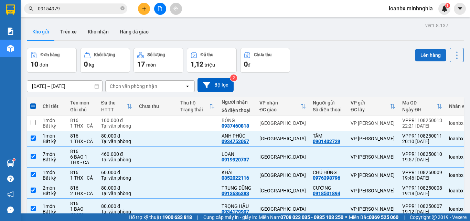
click at [424, 60] on button "Lên hàng" at bounding box center [430, 55] width 31 height 12
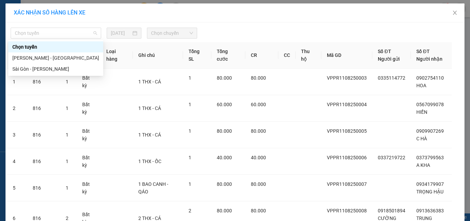
drag, startPoint x: 61, startPoint y: 35, endPoint x: 54, endPoint y: 60, distance: 25.9
click at [61, 35] on span "Chọn tuyến" at bounding box center [56, 33] width 82 height 10
click at [53, 62] on div "[PERSON_NAME] - [GEOGRAPHIC_DATA]" at bounding box center [55, 57] width 95 height 11
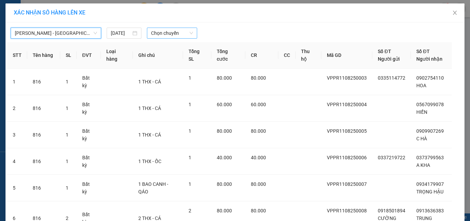
click at [167, 38] on span "Chọn chuyến" at bounding box center [172, 33] width 42 height 10
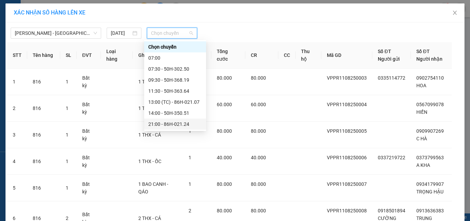
scroll to position [66, 0]
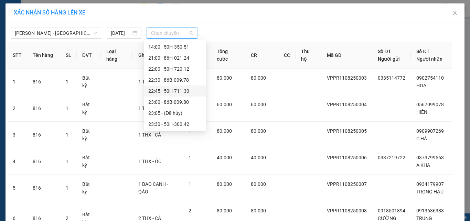
click at [161, 90] on div "22:45 - 50H-711.30" at bounding box center [175, 91] width 54 height 8
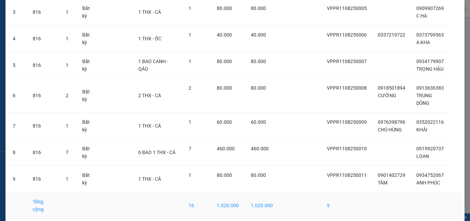
scroll to position [152, 0]
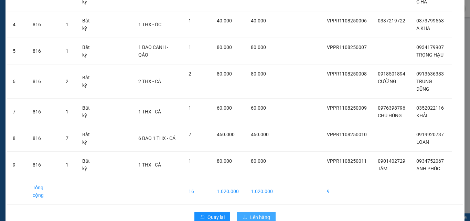
click at [257, 213] on span "Lên hàng" at bounding box center [260, 217] width 20 height 8
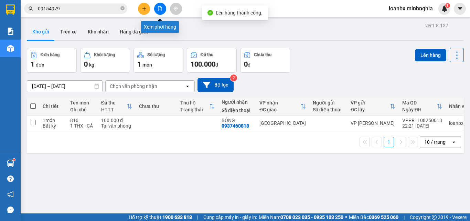
click at [154, 6] on div at bounding box center [160, 9] width 52 height 12
click at [154, 5] on div at bounding box center [160, 9] width 52 height 12
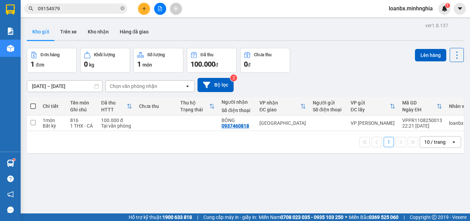
click at [191, 23] on div "Kho gửi Trên xe Kho nhận Hàng đã giao" at bounding box center [245, 32] width 437 height 18
click at [159, 11] on button at bounding box center [160, 9] width 12 height 12
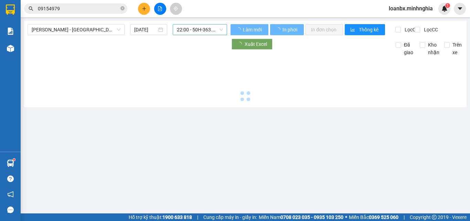
click at [198, 33] on span "22:00 - 50H-363.64" at bounding box center [200, 29] width 46 height 10
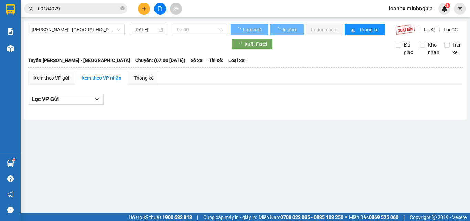
scroll to position [66, 0]
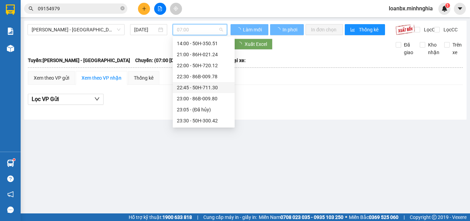
click at [189, 88] on div "22:45 - 50H-711.30" at bounding box center [204, 88] width 54 height 8
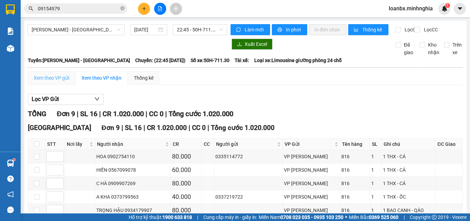
click at [46, 79] on div "Xem theo VP gửi" at bounding box center [51, 78] width 47 height 14
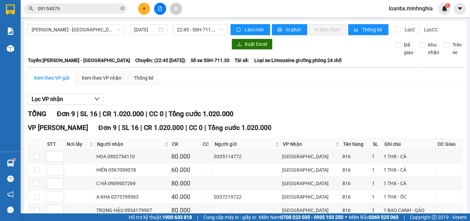
scroll to position [99, 0]
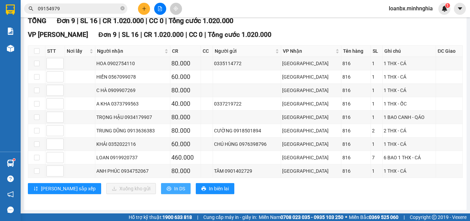
click at [161, 190] on button "In DS" at bounding box center [176, 188] width 30 height 11
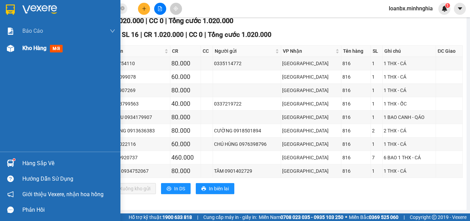
click at [28, 51] on span "Kho hàng" at bounding box center [34, 48] width 24 height 7
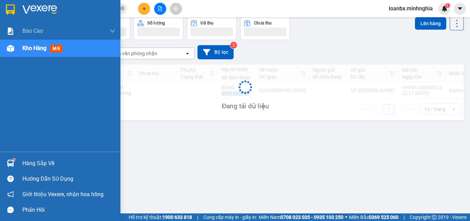
scroll to position [32, 0]
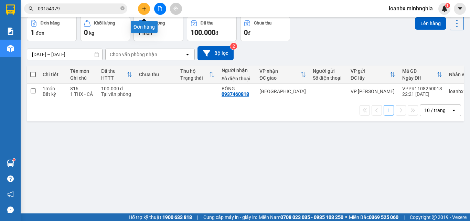
click at [144, 9] on icon "plus" at bounding box center [144, 9] width 0 height 4
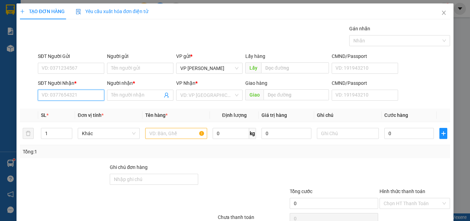
click at [68, 93] on input "SĐT Người Nhận *" at bounding box center [71, 94] width 66 height 11
drag, startPoint x: 67, startPoint y: 108, endPoint x: 168, endPoint y: 133, distance: 103.8
click at [67, 109] on div "0934179907 - TRỌNG HẬU" at bounding box center [71, 109] width 58 height 8
type input "0934179907"
type input "TRỌNG HẬU"
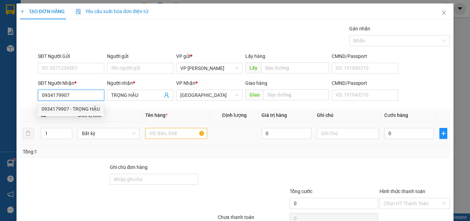
type input "0934179907"
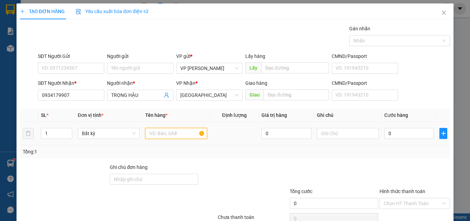
click at [168, 133] on input "text" at bounding box center [176, 133] width 62 height 11
type input "816"
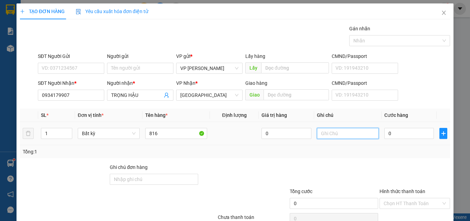
click at [336, 137] on input "text" at bounding box center [348, 133] width 62 height 11
drag, startPoint x: 340, startPoint y: 131, endPoint x: 338, endPoint y: 137, distance: 5.8
click at [338, 137] on input "1 CỤC DDE" at bounding box center [348, 133] width 62 height 11
drag, startPoint x: 344, startPoint y: 135, endPoint x: 332, endPoint y: 135, distance: 11.4
click at [332, 135] on input "1 CỤC DDE" at bounding box center [348, 133] width 62 height 11
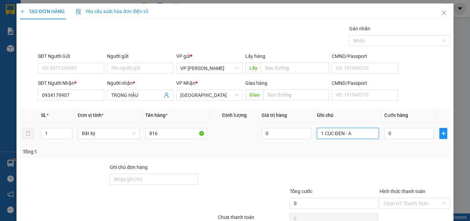
click at [338, 137] on input "1 CỤC ĐEN - A" at bounding box center [348, 133] width 62 height 11
click at [344, 137] on input "1 CỤC ĐEN - A" at bounding box center [348, 133] width 62 height 11
click at [347, 136] on input "1 CỤC ĐEN - A" at bounding box center [348, 133] width 62 height 11
click at [358, 135] on input "1 CỤC ĐEN - QA" at bounding box center [348, 133] width 62 height 11
type input "1 CỤC ĐEN - QAO"
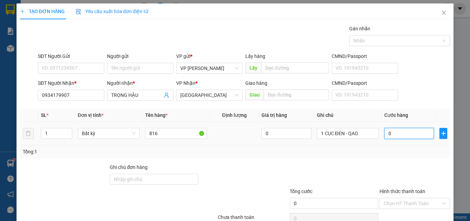
type input "4"
type input "40"
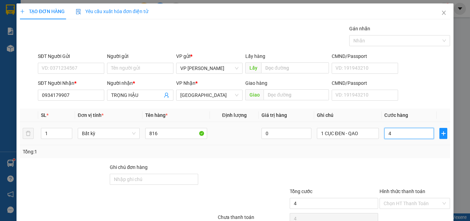
type input "40"
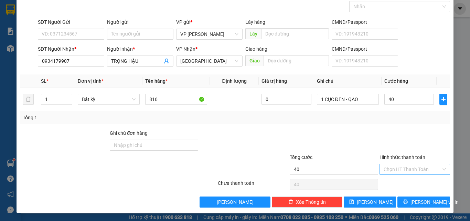
type input "40.000"
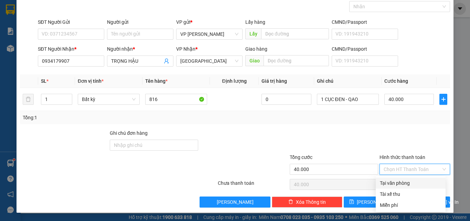
drag, startPoint x: 405, startPoint y: 165, endPoint x: 405, endPoint y: 170, distance: 5.5
click at [405, 170] on input "Hình thức thanh toán" at bounding box center [412, 169] width 57 height 10
click at [397, 183] on div "Tại văn phòng" at bounding box center [411, 183] width 62 height 8
type input "0"
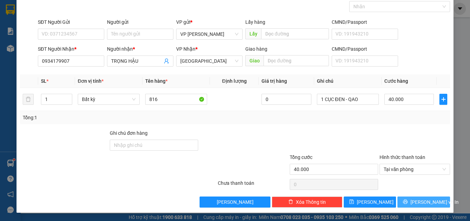
click at [410, 199] on button "[PERSON_NAME] và In" at bounding box center [424, 201] width 53 height 11
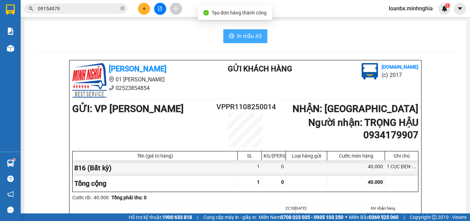
click at [256, 37] on span "In mẫu A5" at bounding box center [249, 36] width 25 height 9
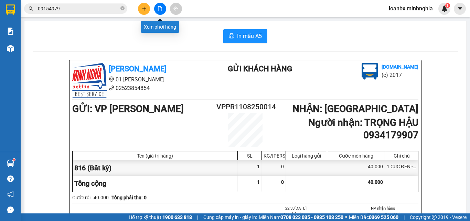
click at [156, 5] on button at bounding box center [160, 9] width 12 height 12
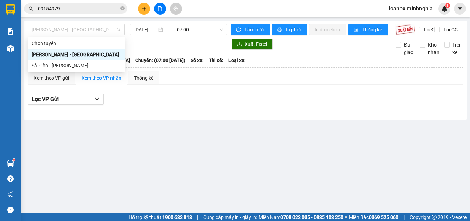
drag, startPoint x: 73, startPoint y: 31, endPoint x: 66, endPoint y: 49, distance: 19.1
click at [72, 32] on span "[PERSON_NAME] - [GEOGRAPHIC_DATA]" at bounding box center [76, 29] width 89 height 10
click at [62, 62] on div "Sài Gòn - [PERSON_NAME]" at bounding box center [76, 66] width 89 height 8
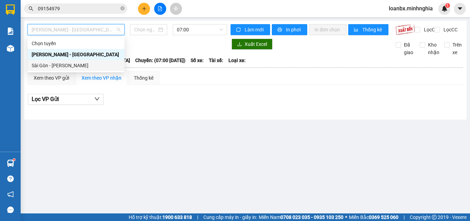
type input "[DATE]"
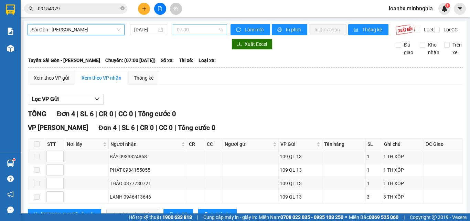
click at [205, 31] on span "07:00" at bounding box center [200, 29] width 46 height 10
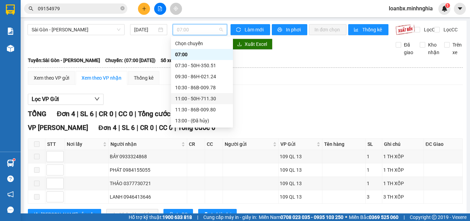
scroll to position [69, 0]
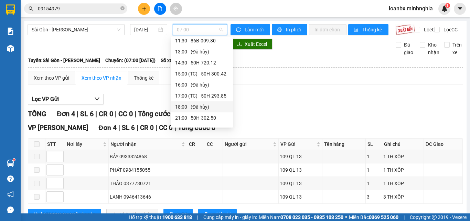
click at [194, 103] on div "18:00 - (Đã hủy)" at bounding box center [202, 107] width 54 height 8
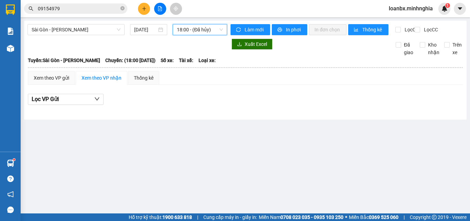
click at [202, 30] on span "18:00 - (Đã hủy)" at bounding box center [200, 29] width 46 height 10
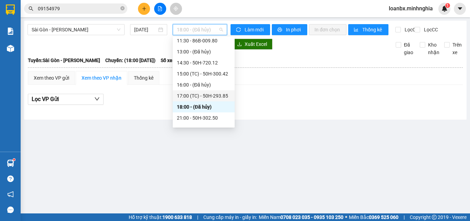
click at [197, 94] on div "17:00 (TC) - 50H-293.85" at bounding box center [204, 96] width 54 height 8
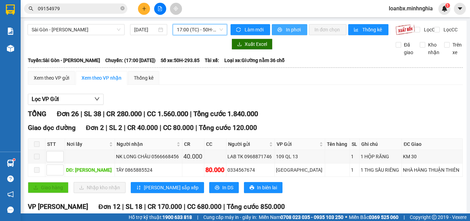
click at [274, 27] on button "In phơi" at bounding box center [289, 29] width 35 height 11
click at [283, 30] on button "In phơi" at bounding box center [289, 29] width 35 height 11
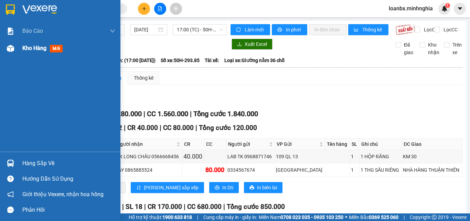
click at [31, 44] on div "Kho hàng mới" at bounding box center [43, 48] width 43 height 9
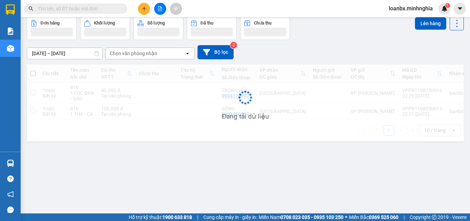
scroll to position [32, 0]
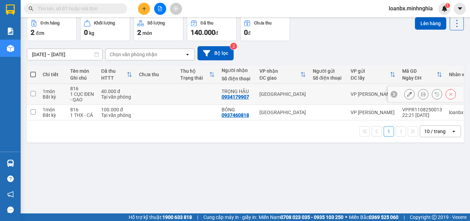
click at [156, 91] on td at bounding box center [156, 94] width 41 height 21
checkbox input "true"
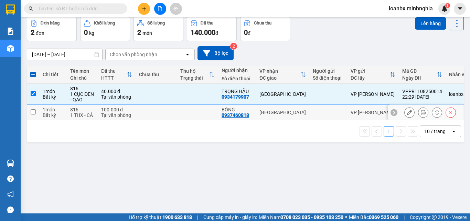
click at [127, 114] on div "Tại văn phòng" at bounding box center [116, 115] width 31 height 6
checkbox input "true"
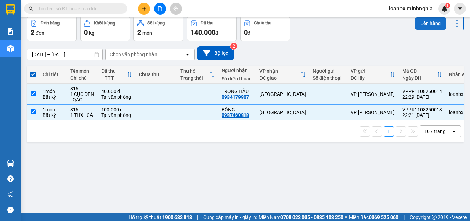
click at [425, 27] on button "Lên hàng" at bounding box center [430, 23] width 31 height 12
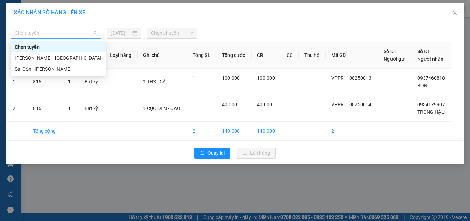
click at [77, 31] on span "Chọn tuyến" at bounding box center [56, 33] width 82 height 10
drag, startPoint x: 49, startPoint y: 59, endPoint x: 55, endPoint y: 57, distance: 6.2
click at [49, 60] on div "[PERSON_NAME] - [GEOGRAPHIC_DATA]" at bounding box center [58, 58] width 87 height 8
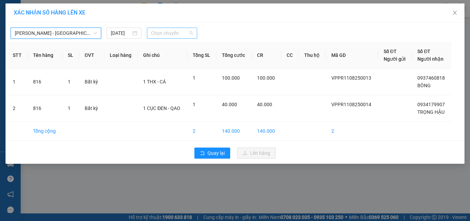
click at [157, 30] on span "Chọn chuyến" at bounding box center [172, 33] width 42 height 10
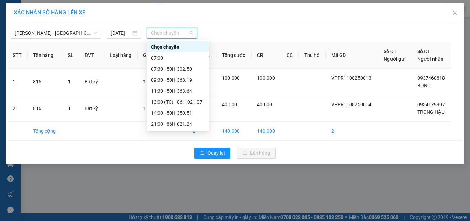
scroll to position [66, 0]
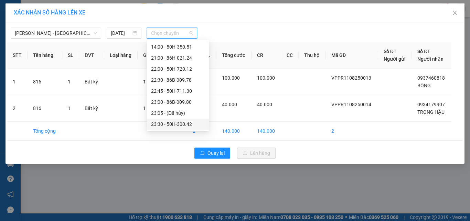
click at [163, 122] on div "23:30 - 50H-300.42" at bounding box center [178, 124] width 54 height 8
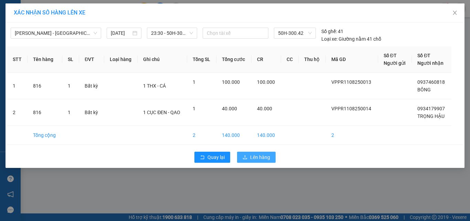
click at [251, 152] on button "Lên hàng" at bounding box center [256, 156] width 39 height 11
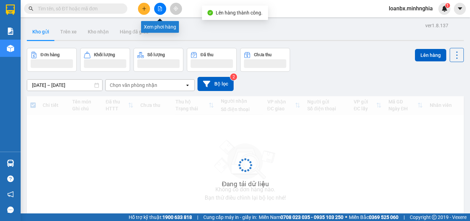
click at [160, 4] on button at bounding box center [160, 9] width 12 height 12
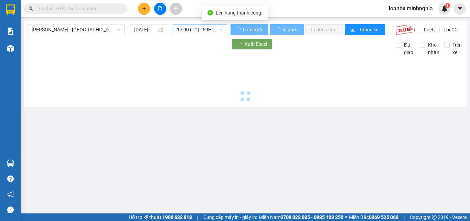
click at [192, 30] on span "17:00 (TC) - 50H-293.85" at bounding box center [200, 29] width 46 height 10
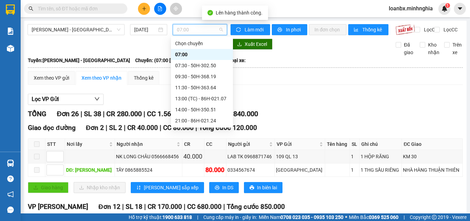
scroll to position [66, 0]
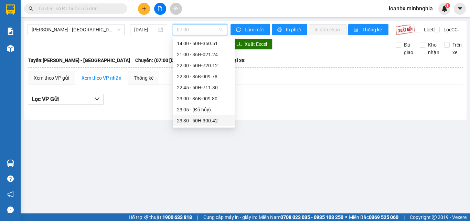
click at [200, 121] on div "23:30 - 50H-300.42" at bounding box center [204, 121] width 54 height 8
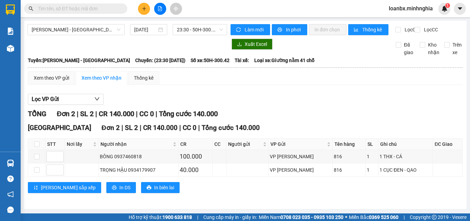
click at [60, 71] on th at bounding box center [246, 67] width 436 height 6
click at [53, 81] on div "Xem theo VP gửi" at bounding box center [51, 78] width 35 height 8
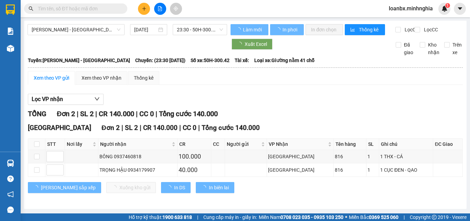
scroll to position [5, 0]
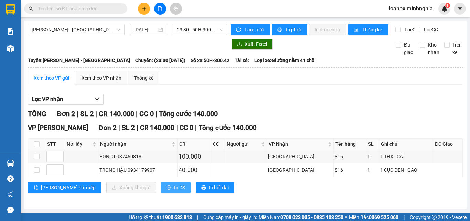
click at [161, 191] on button "In DS" at bounding box center [176, 187] width 30 height 11
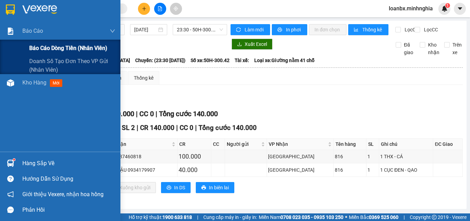
click at [33, 43] on div "Báo cáo dòng tiền (nhân viên)" at bounding box center [72, 48] width 86 height 17
